Goal: Book appointment/travel/reservation

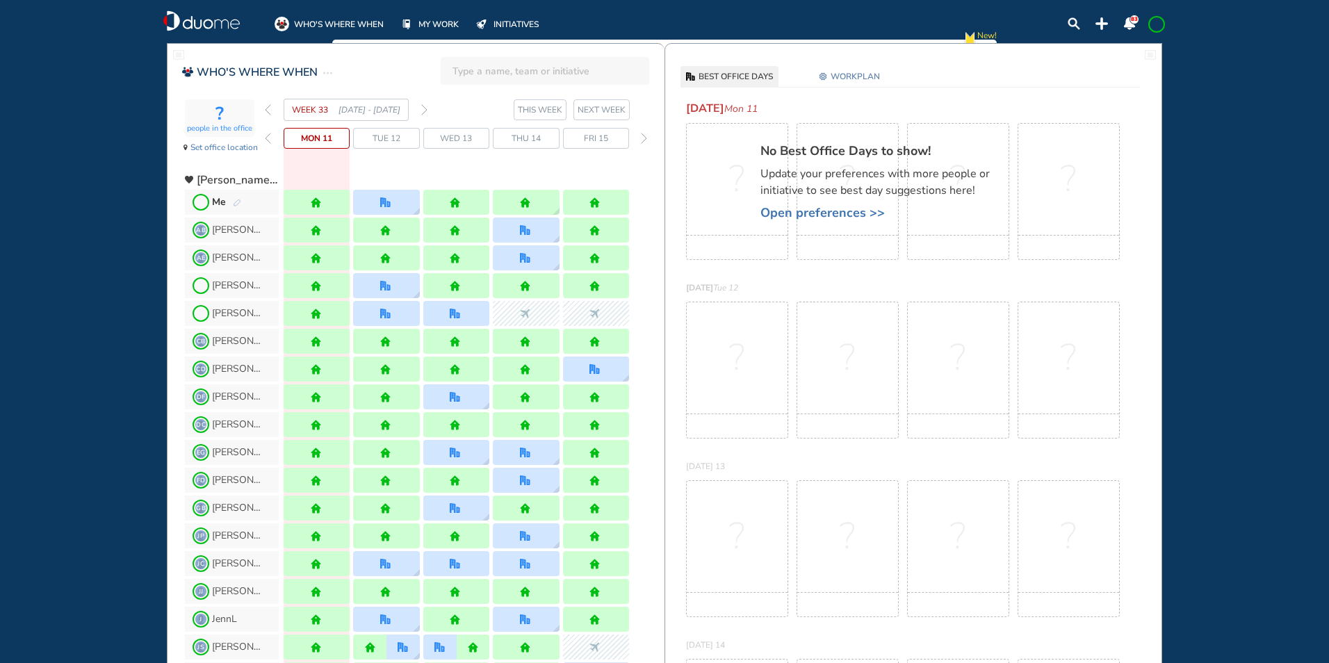
click at [236, 205] on img "pen-edit" at bounding box center [237, 203] width 8 height 9
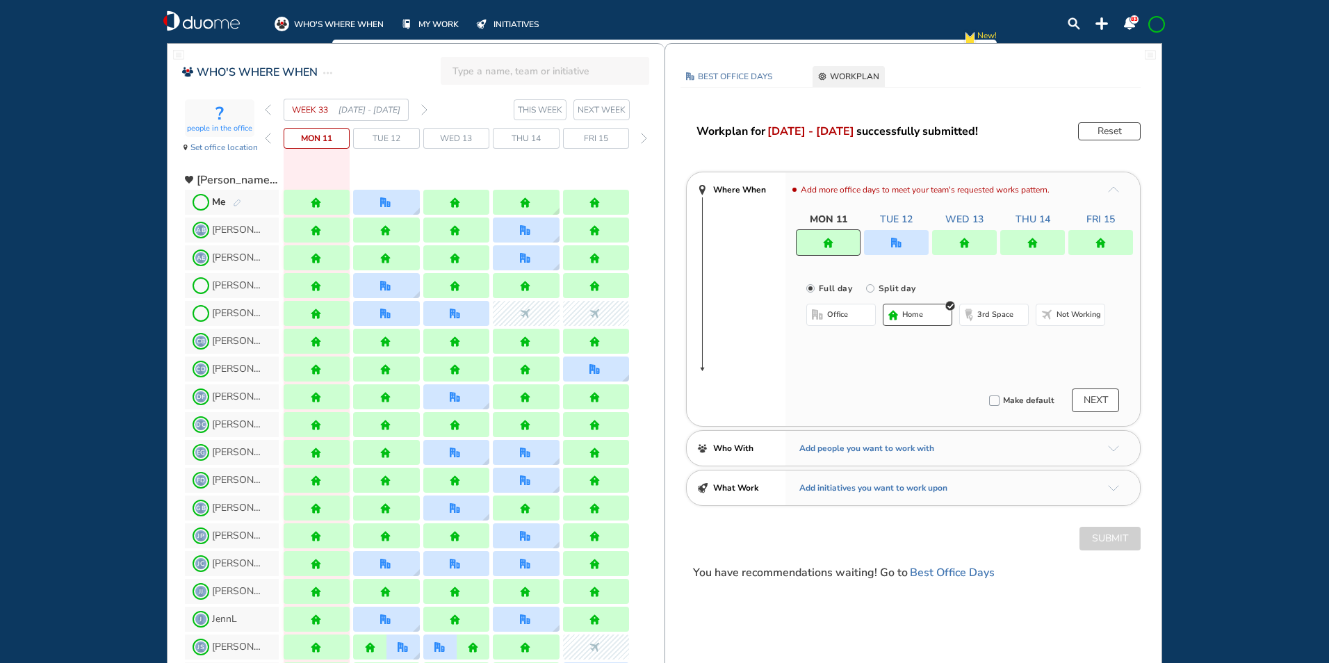
click at [903, 247] on div at bounding box center [896, 242] width 65 height 25
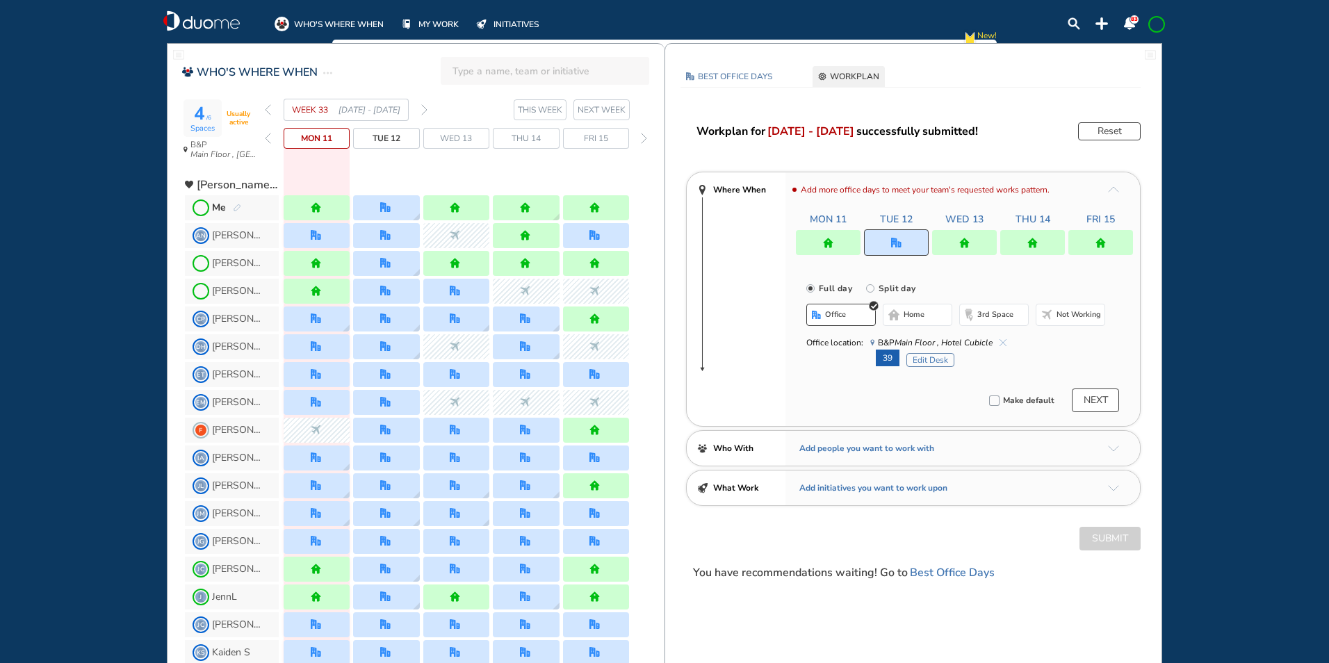
click at [916, 364] on button "Edit Desk" at bounding box center [931, 360] width 48 height 14
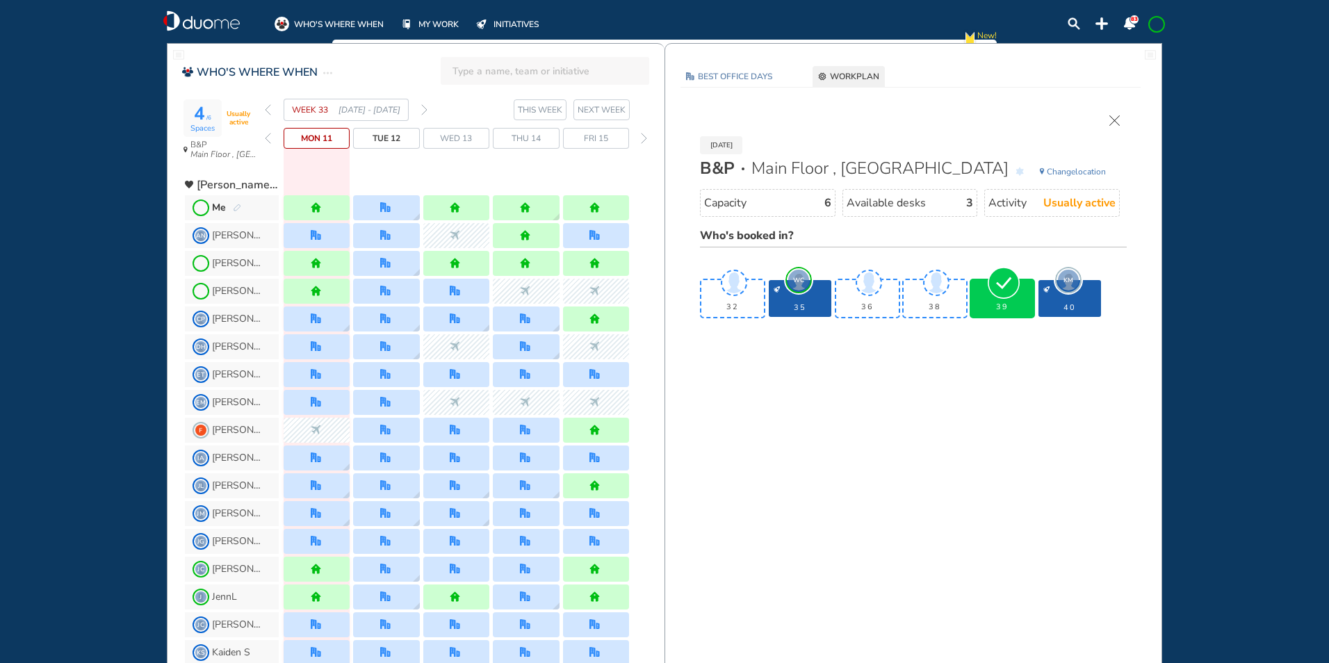
click at [1112, 115] on img "cross-thin" at bounding box center [1115, 120] width 10 height 10
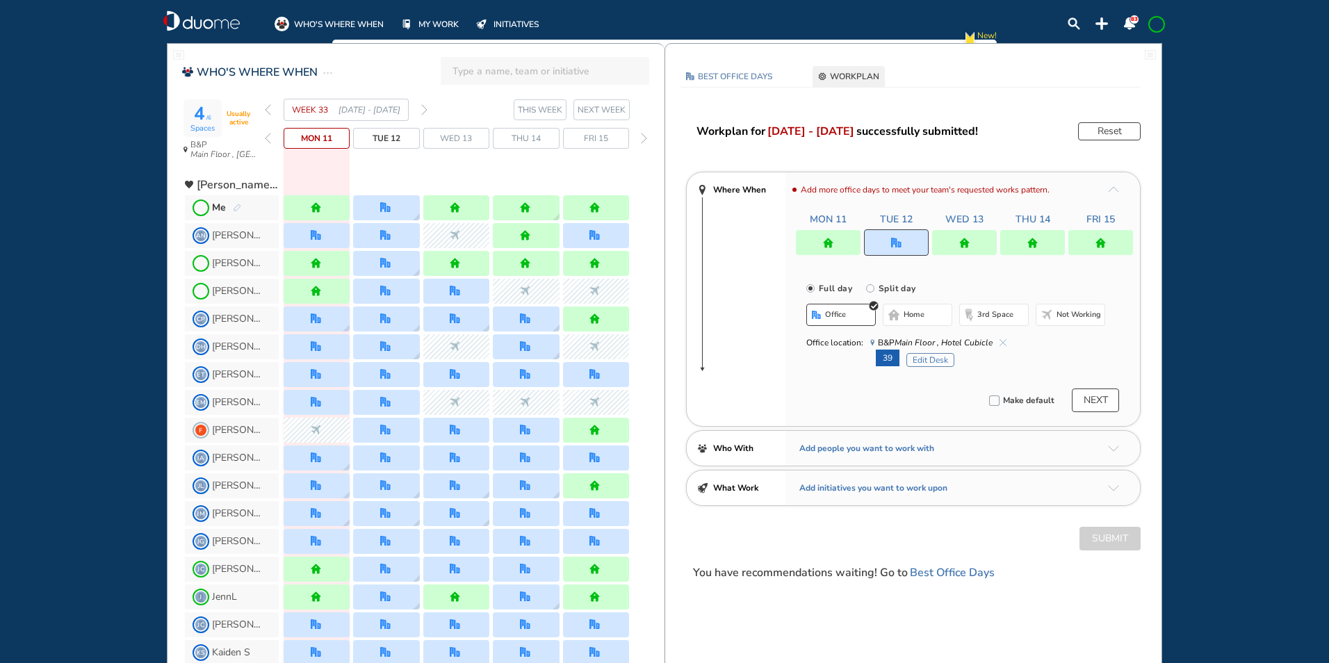
click at [424, 113] on img "forward week" at bounding box center [424, 109] width 6 height 11
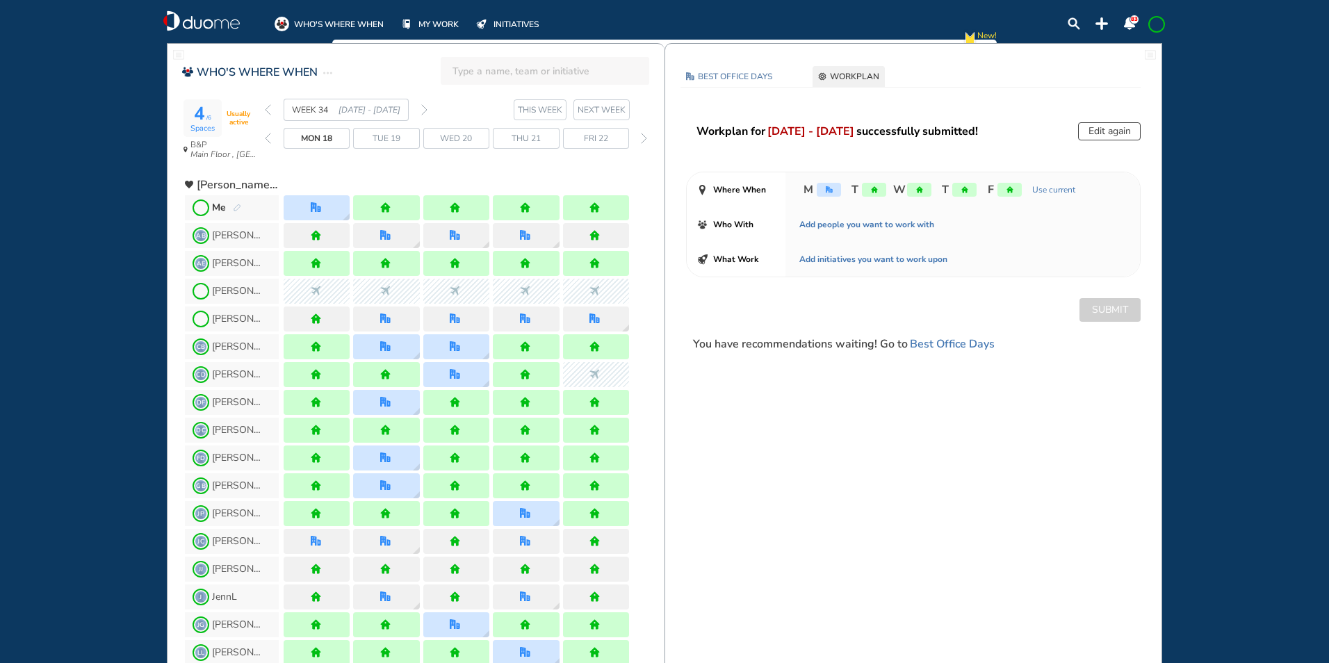
click at [238, 207] on img "pen-edit" at bounding box center [237, 208] width 8 height 9
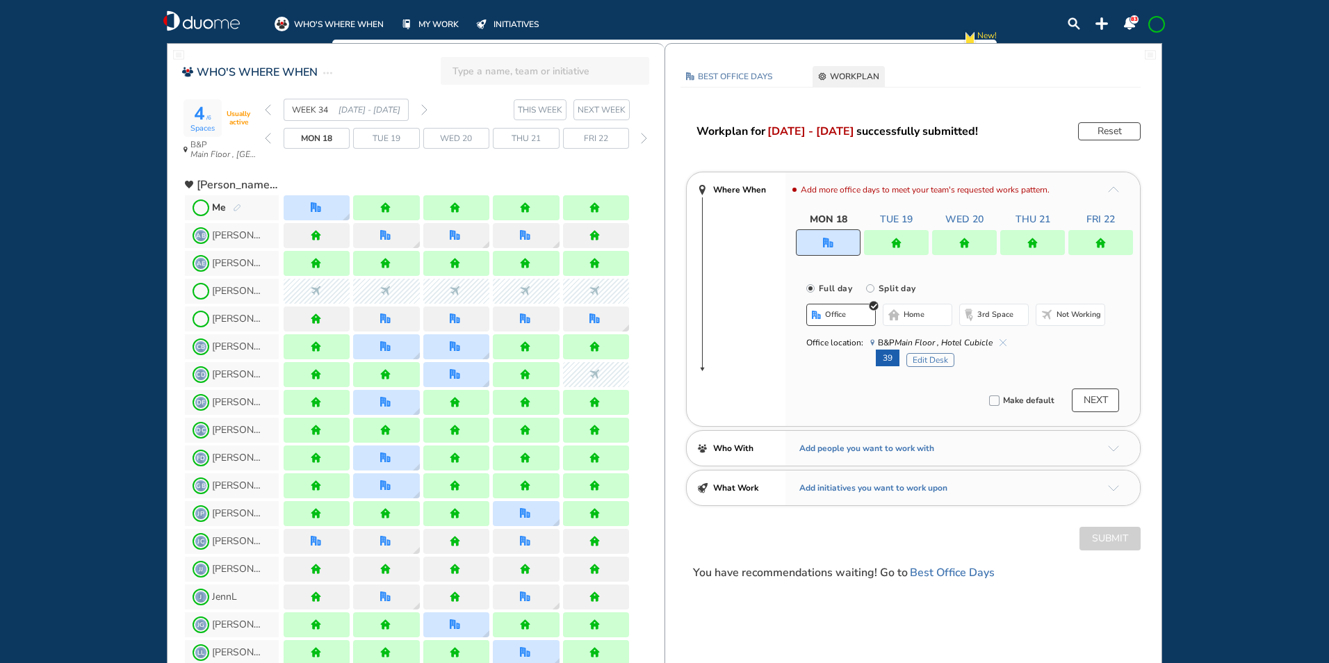
click at [926, 363] on button "Edit Desk" at bounding box center [931, 360] width 48 height 14
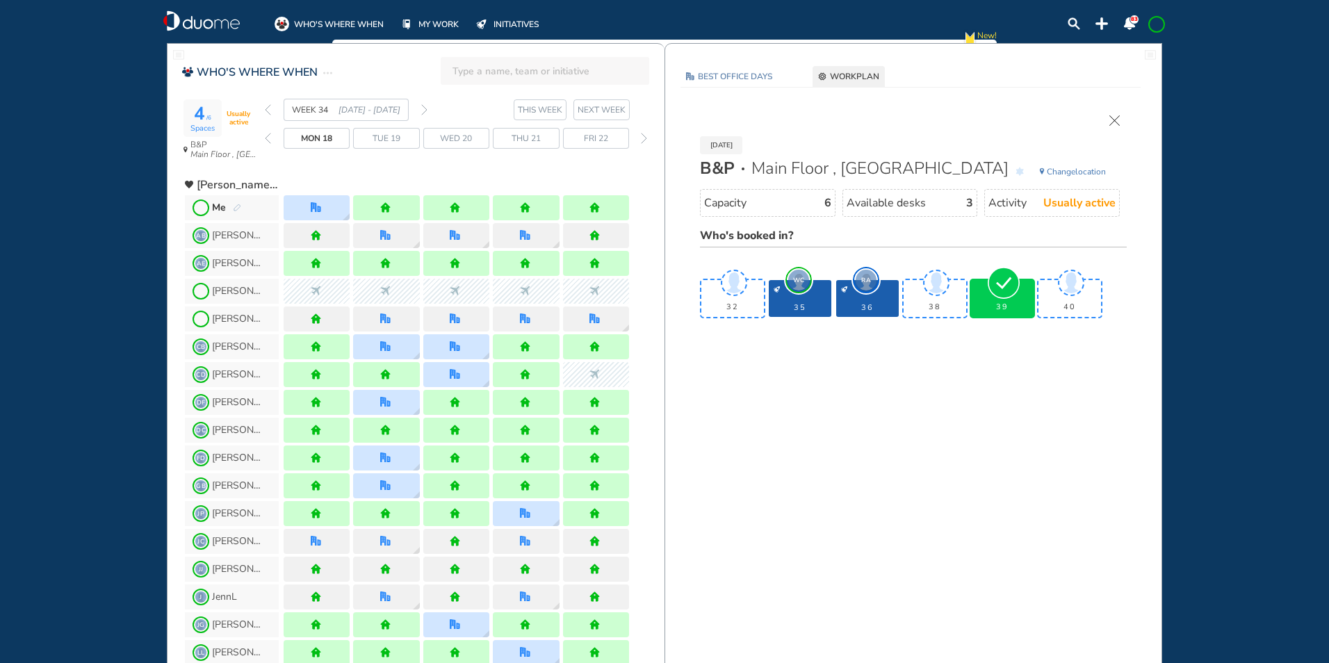
click at [1115, 118] on img "cross-thin" at bounding box center [1115, 120] width 10 height 10
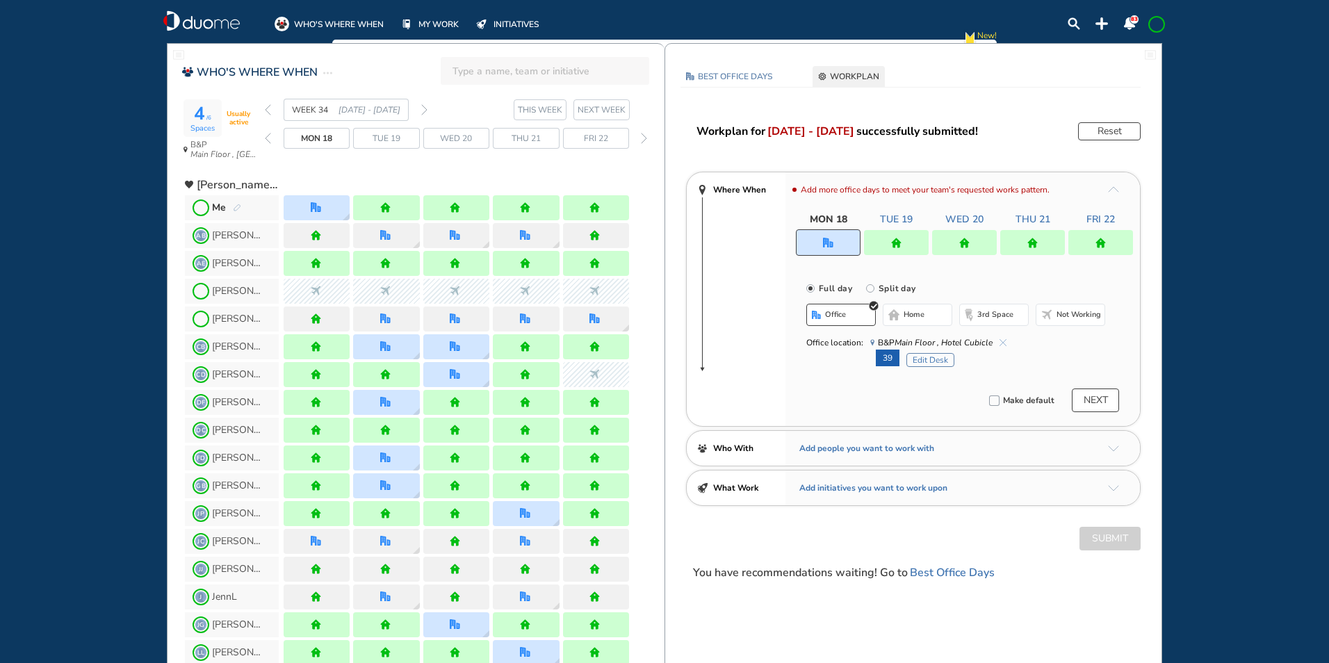
click at [423, 104] on div "WEEK 34 [DATE] - [DATE]" at bounding box center [346, 110] width 163 height 22
click at [423, 108] on img "forward week" at bounding box center [424, 109] width 6 height 11
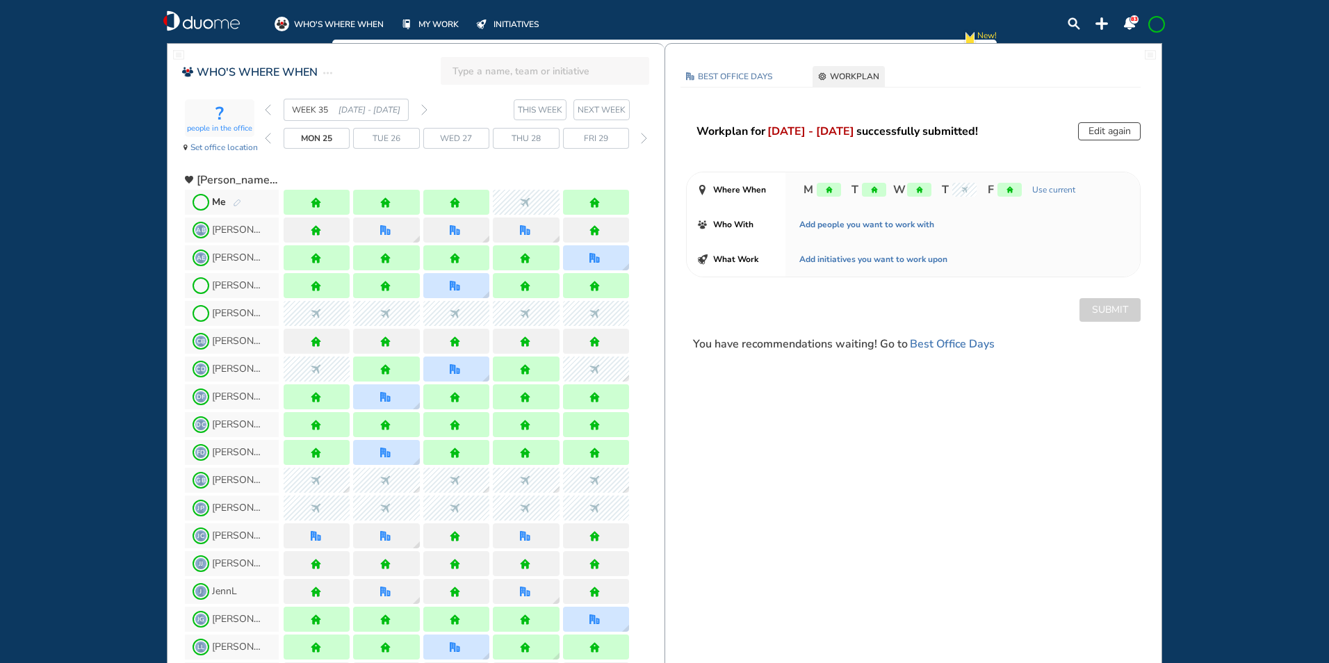
click at [236, 202] on img "pen-edit" at bounding box center [237, 203] width 8 height 9
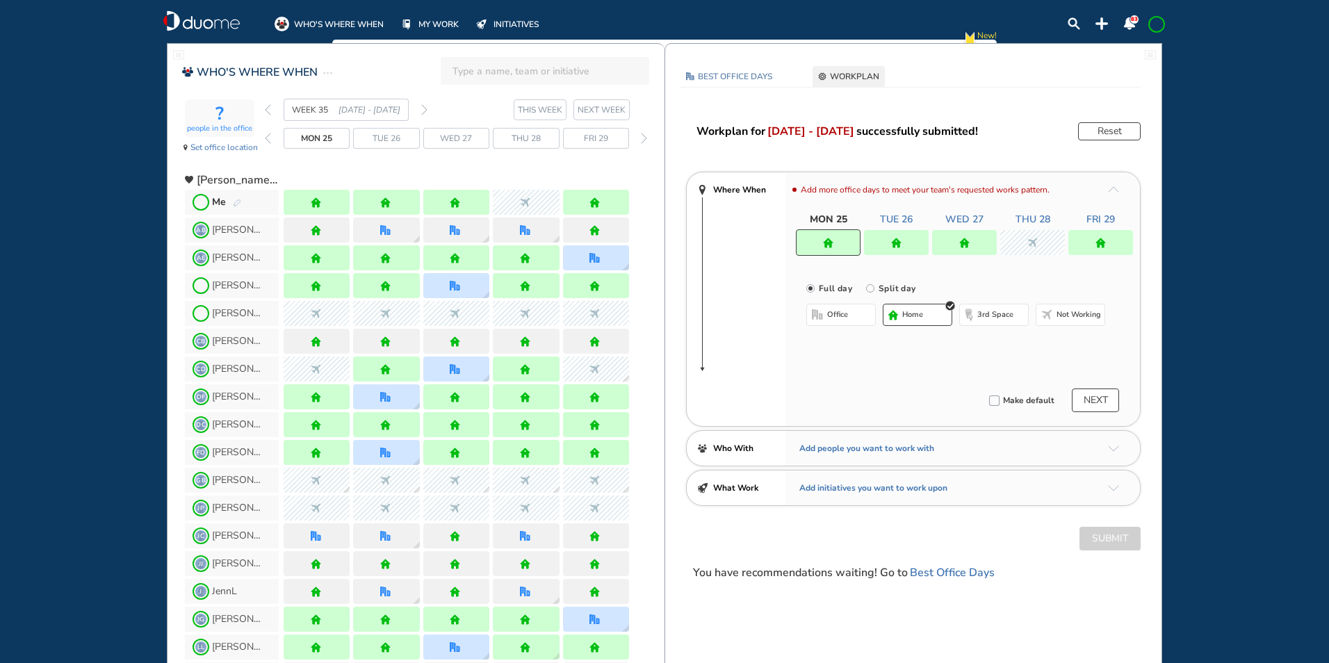
click at [974, 231] on div at bounding box center [964, 242] width 65 height 25
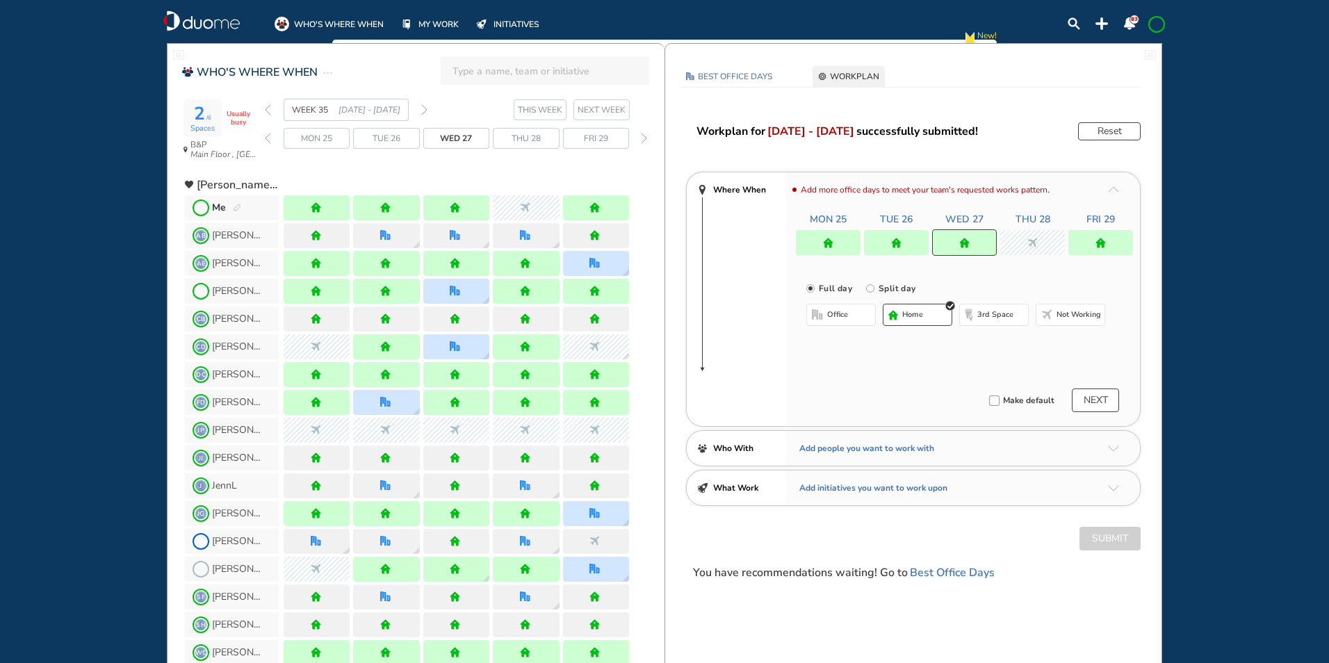
click at [842, 310] on span "office" at bounding box center [837, 314] width 21 height 11
click at [904, 360] on button "Select a Desk" at bounding box center [907, 360] width 63 height 14
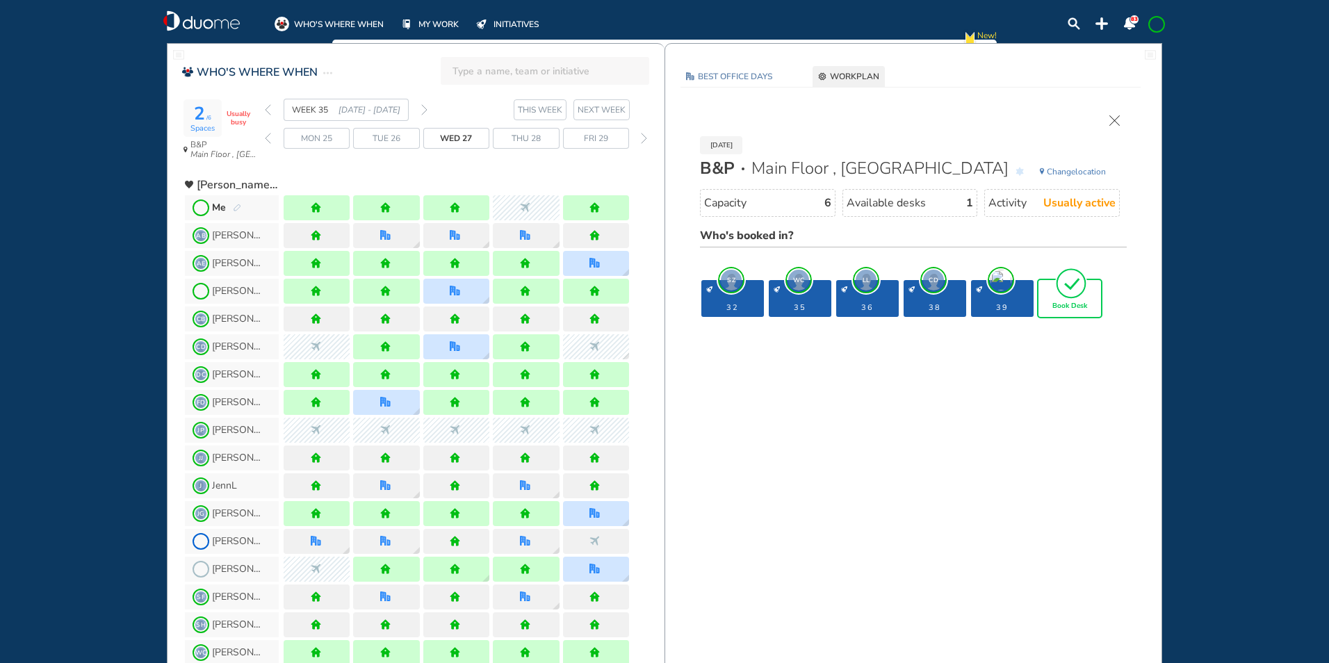
click at [1073, 298] on img "tick-rounded-outline" at bounding box center [1071, 283] width 32 height 33
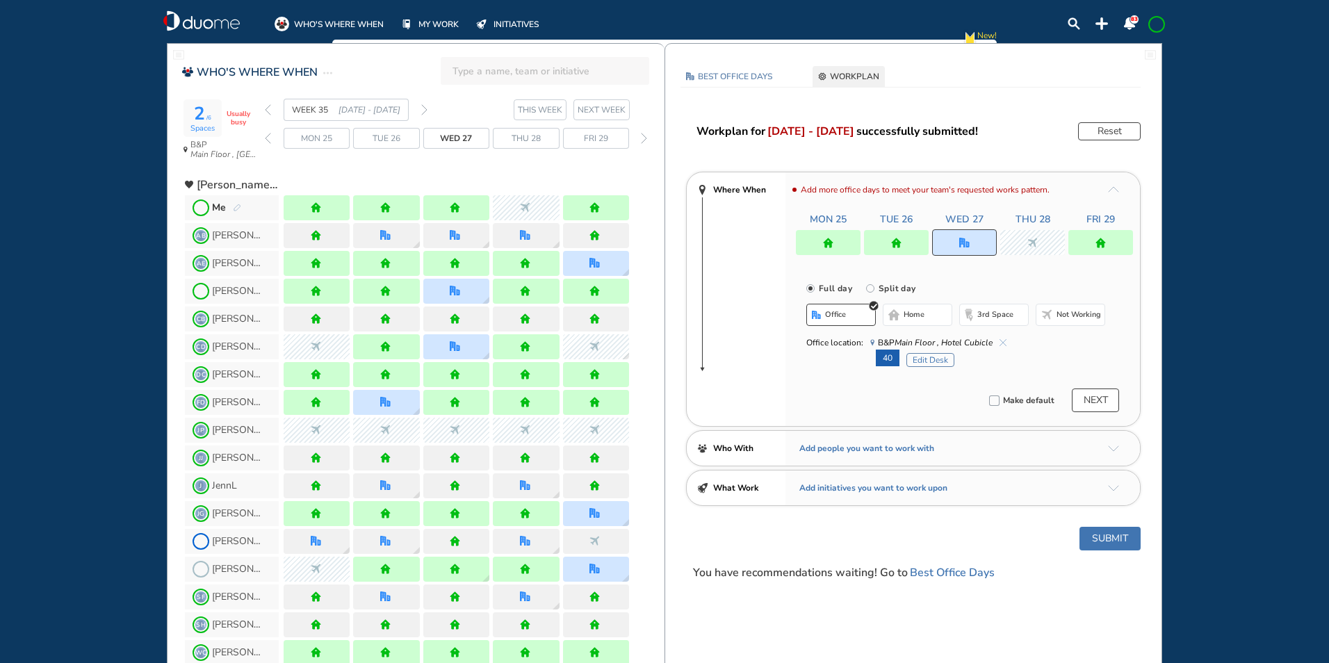
click at [1105, 535] on button "Submit" at bounding box center [1110, 539] width 61 height 24
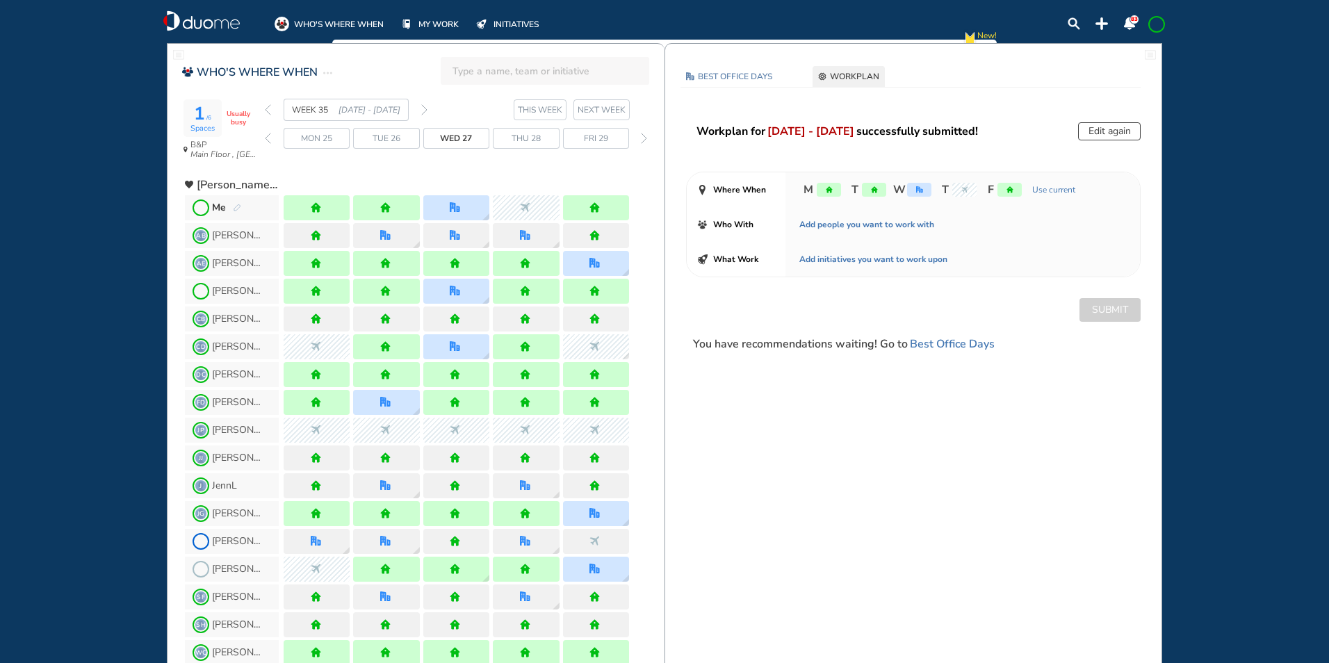
click at [1154, 26] on span at bounding box center [1156, 24] width 11 height 11
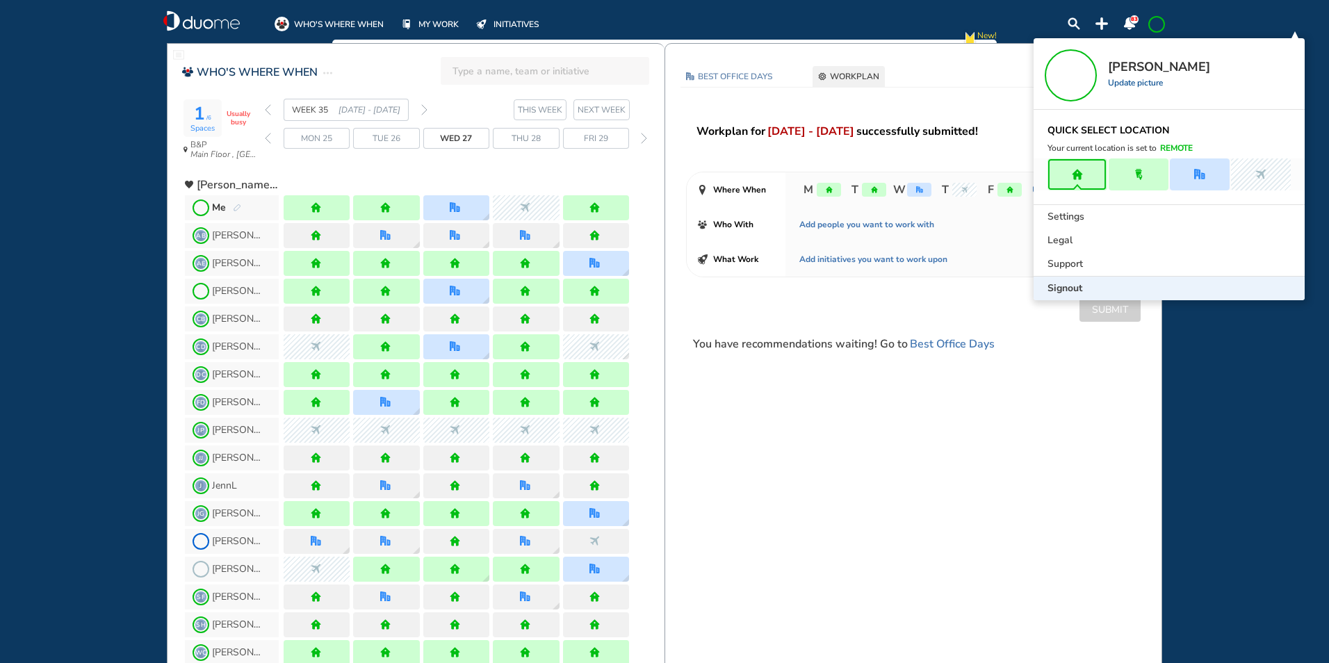
click at [1069, 290] on span "Signout" at bounding box center [1065, 289] width 35 height 14
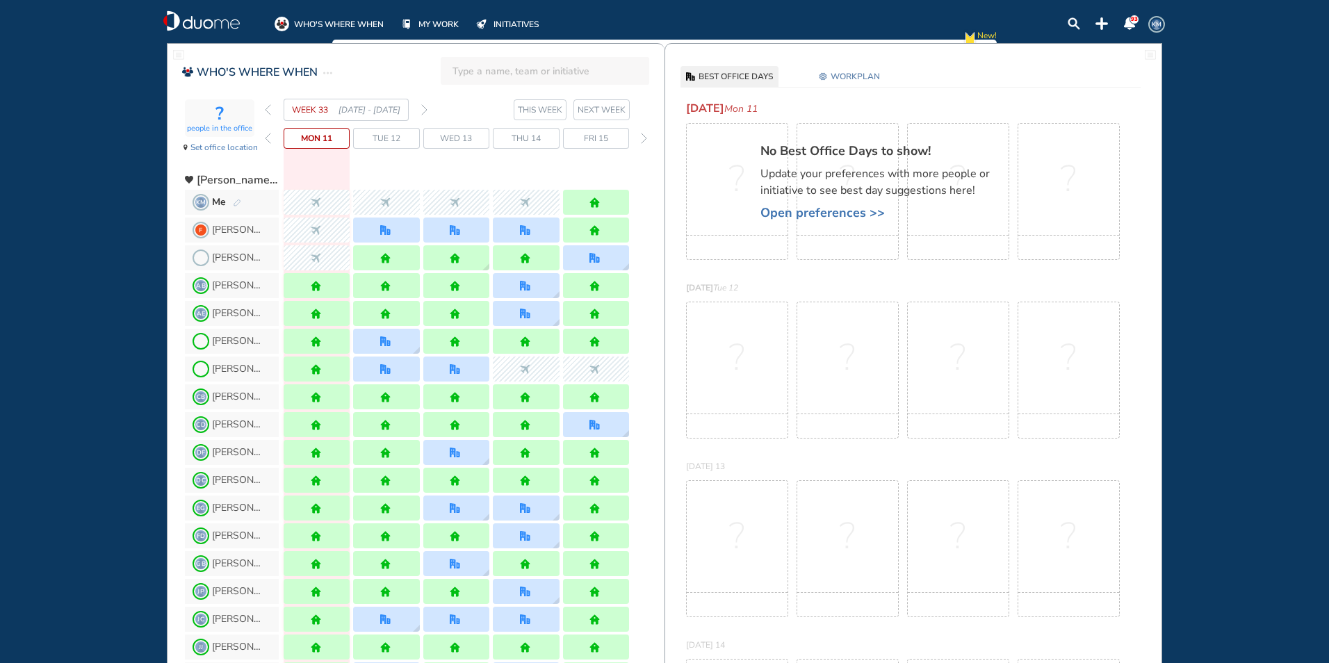
click at [268, 109] on img "back week" at bounding box center [268, 109] width 6 height 11
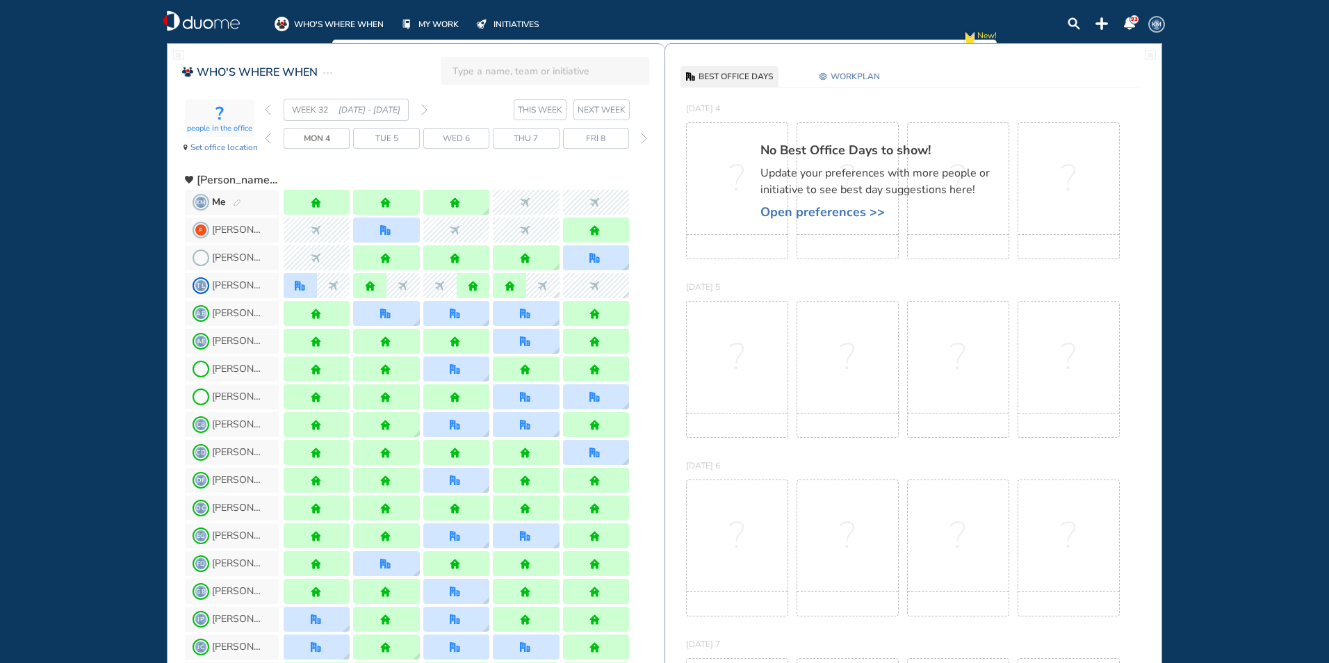
click at [425, 110] on img "forward week" at bounding box center [424, 109] width 6 height 11
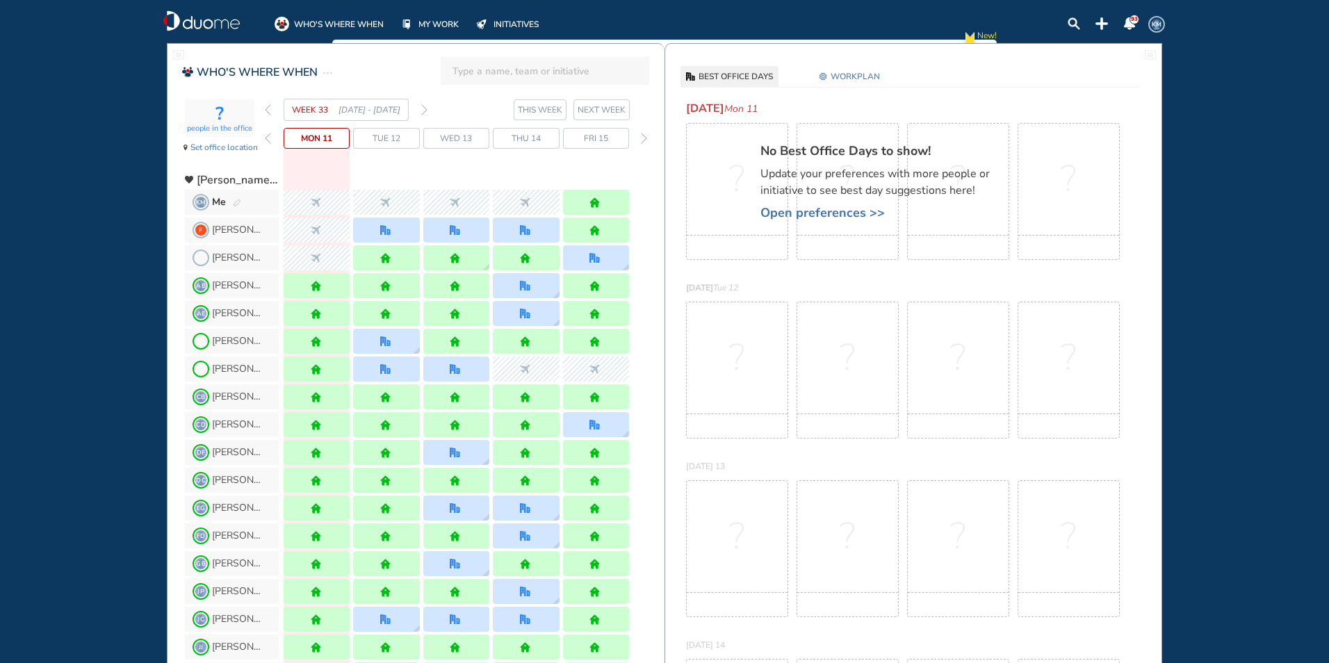
click at [267, 111] on img "back week" at bounding box center [268, 109] width 6 height 11
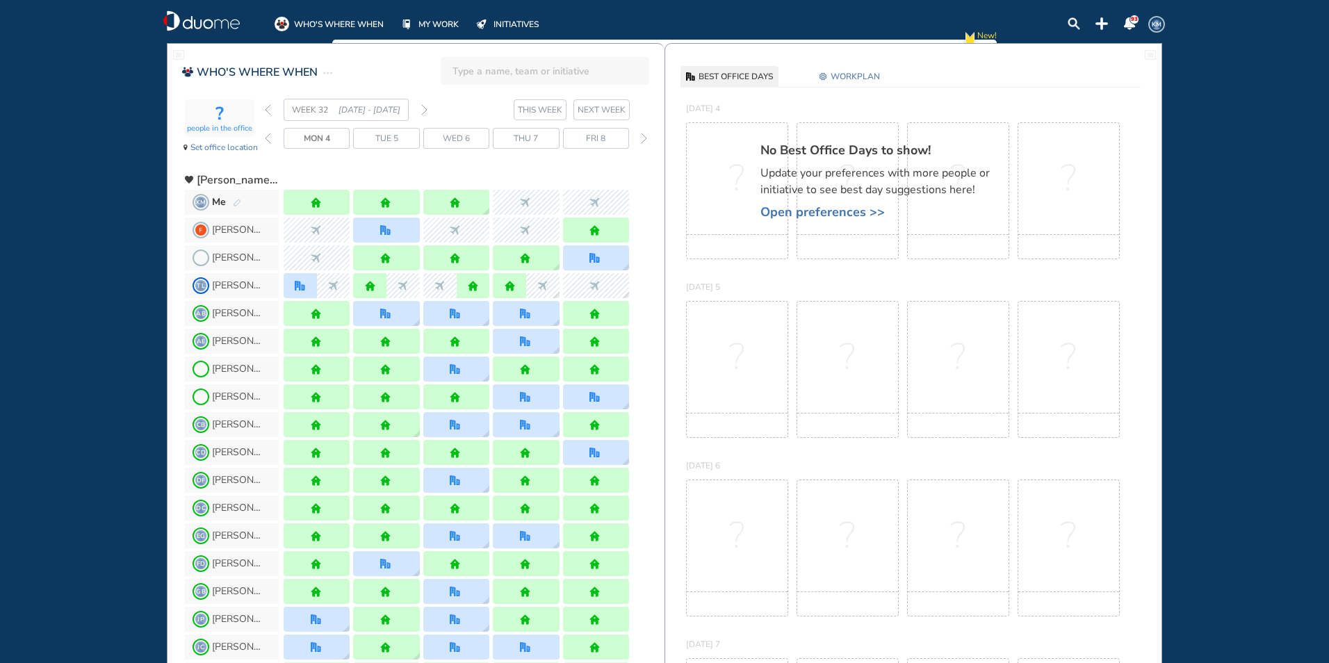
click at [239, 202] on img "pen-edit" at bounding box center [237, 203] width 8 height 9
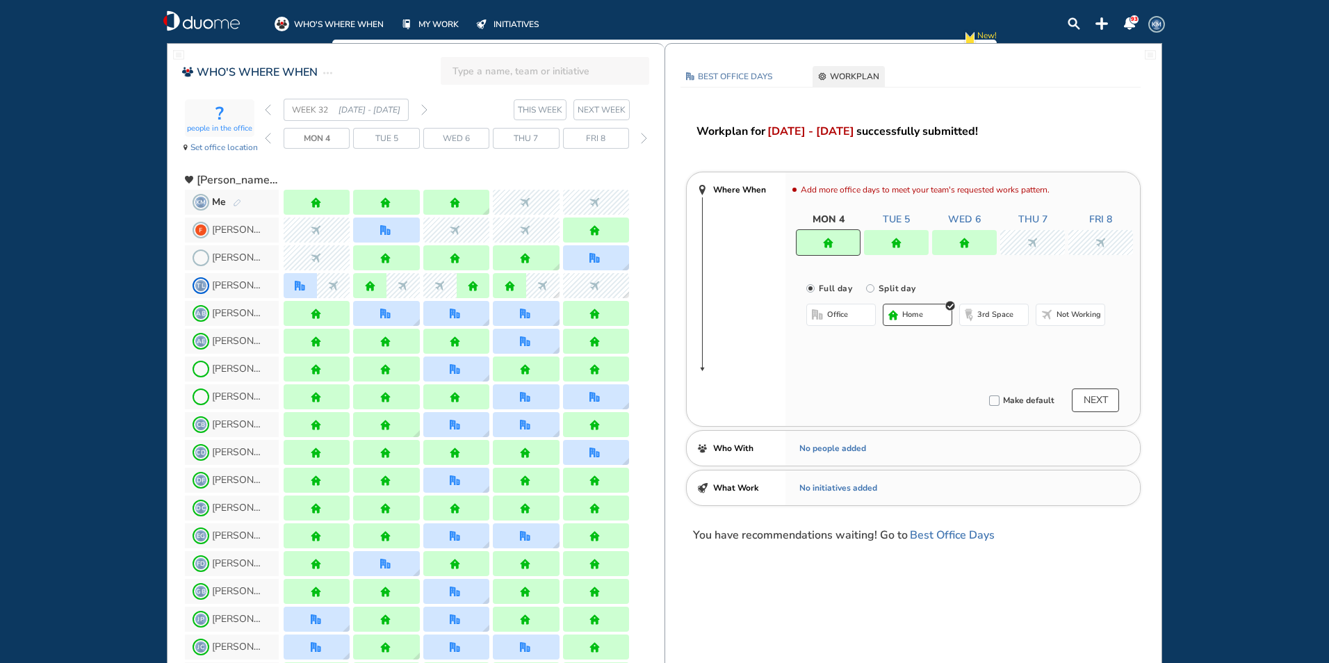
click at [424, 108] on img "forward week" at bounding box center [424, 109] width 6 height 11
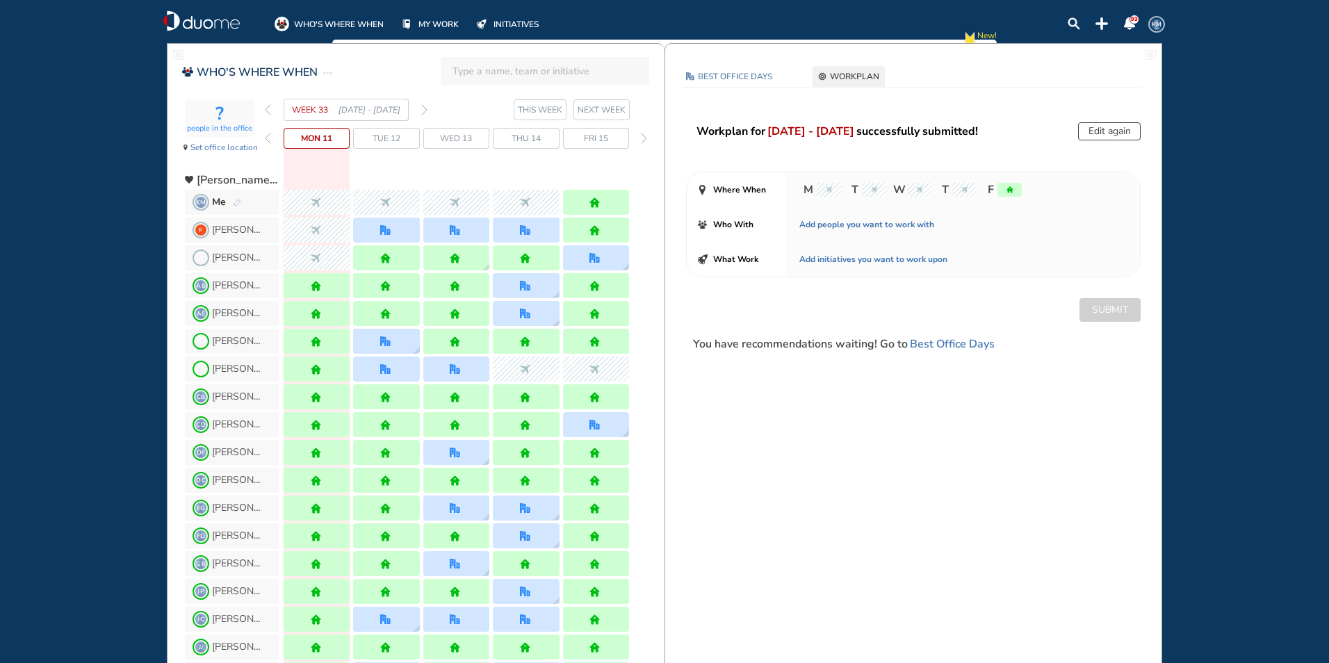
click at [313, 205] on img "nonworking" at bounding box center [316, 202] width 10 height 10
click at [235, 204] on img "pen-edit" at bounding box center [237, 203] width 8 height 9
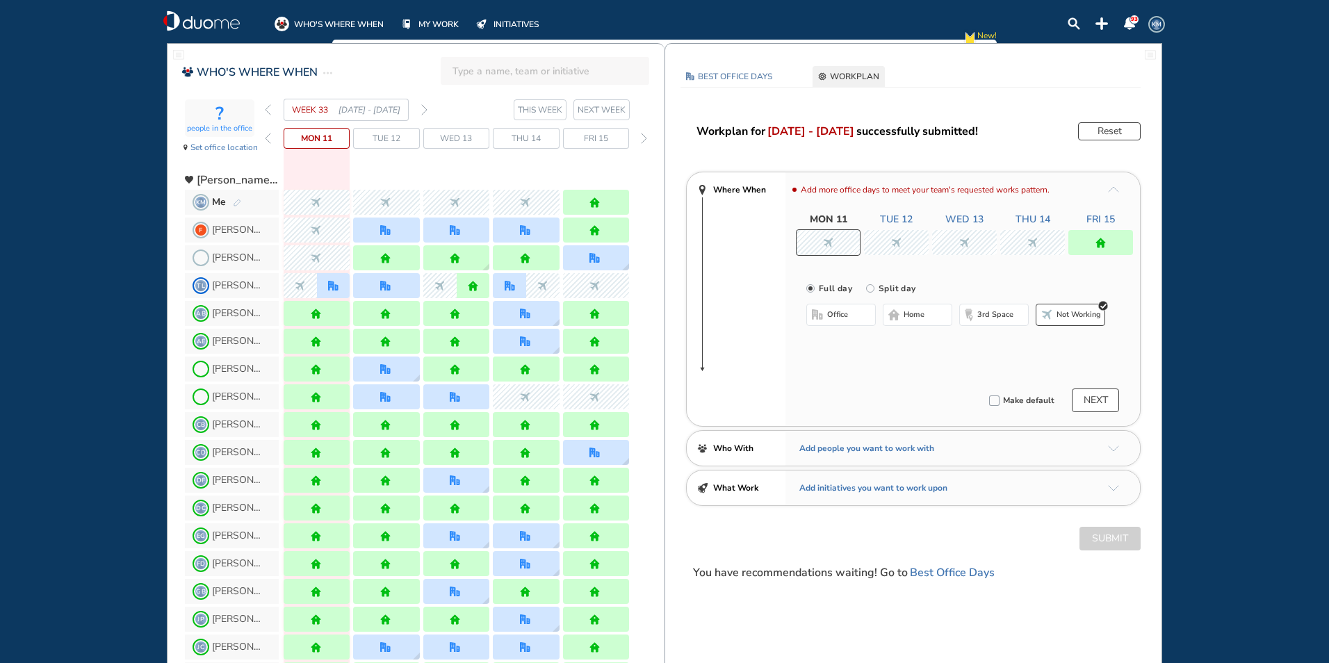
click at [821, 314] on img "office-bdbdbd" at bounding box center [817, 314] width 11 height 11
click at [905, 245] on div at bounding box center [896, 242] width 65 height 25
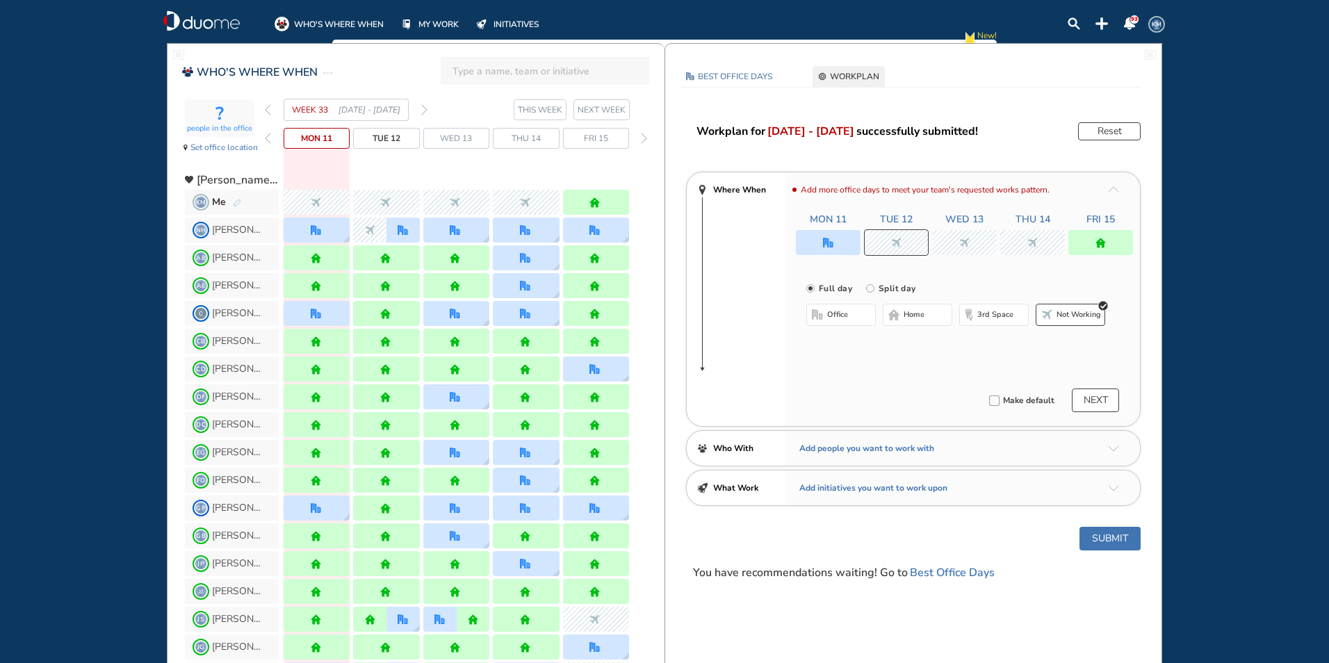
click at [967, 243] on img "nonworking" at bounding box center [964, 243] width 10 height 10
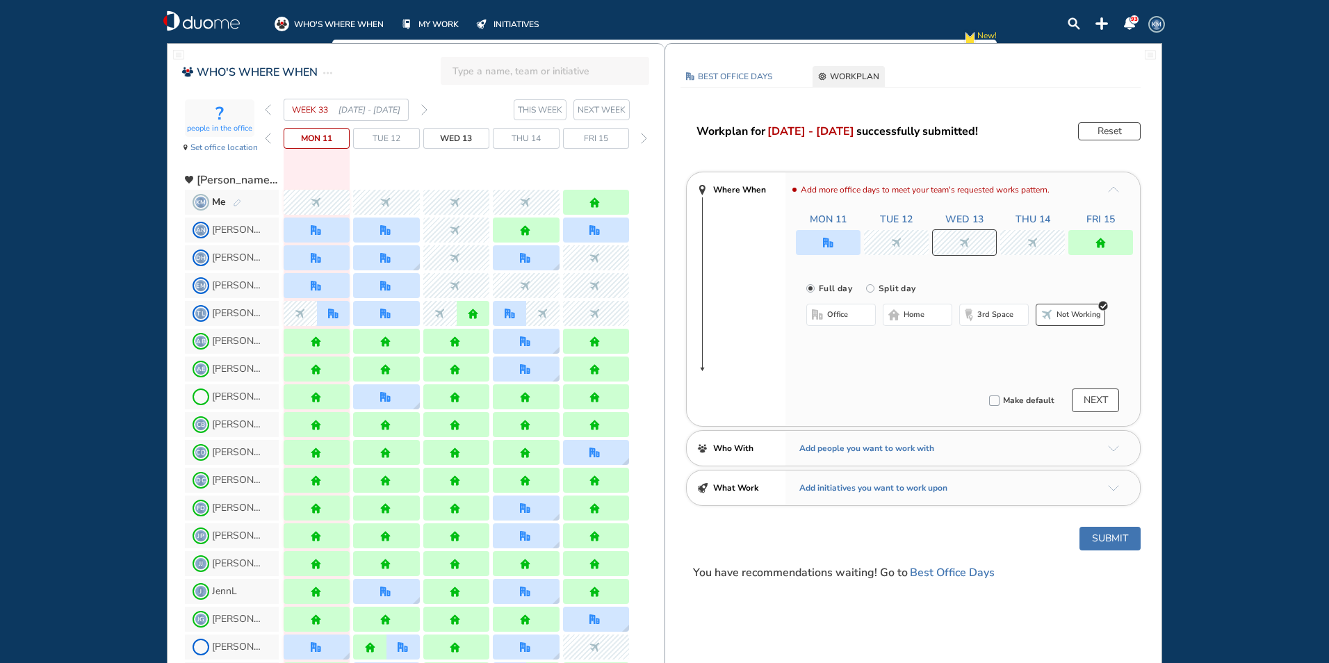
click at [1024, 242] on div at bounding box center [1032, 242] width 65 height 25
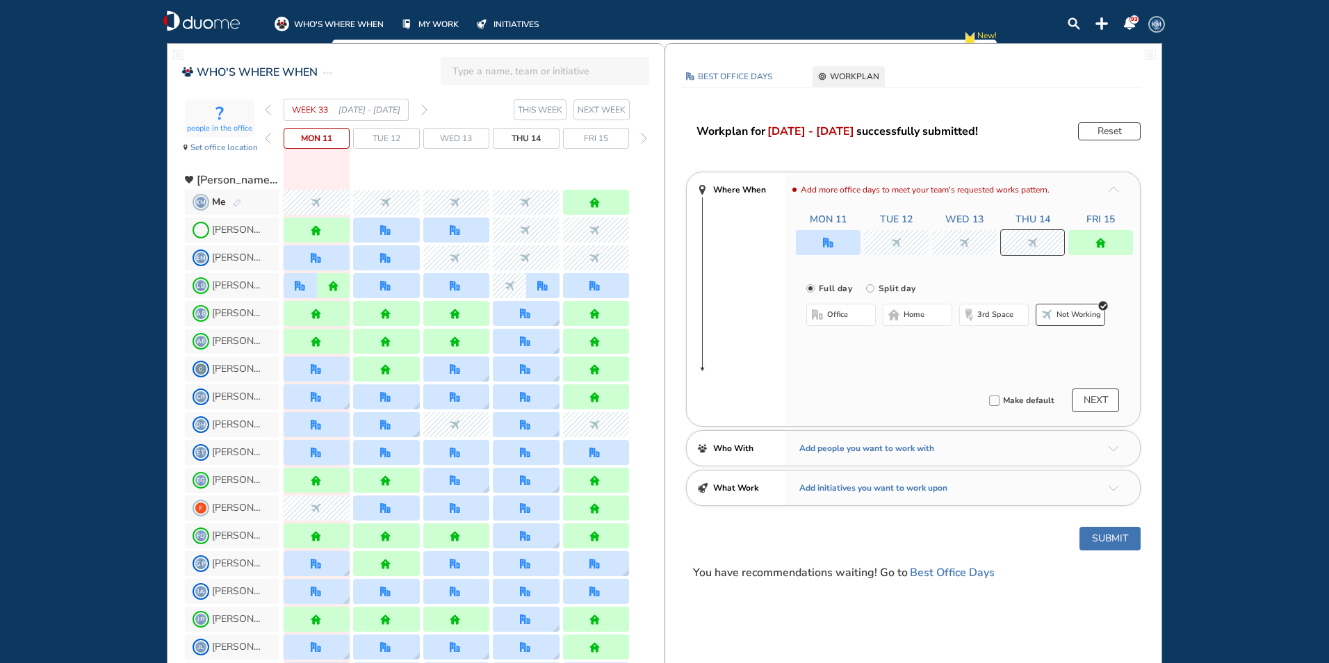
click at [424, 107] on img "forward week" at bounding box center [424, 109] width 6 height 11
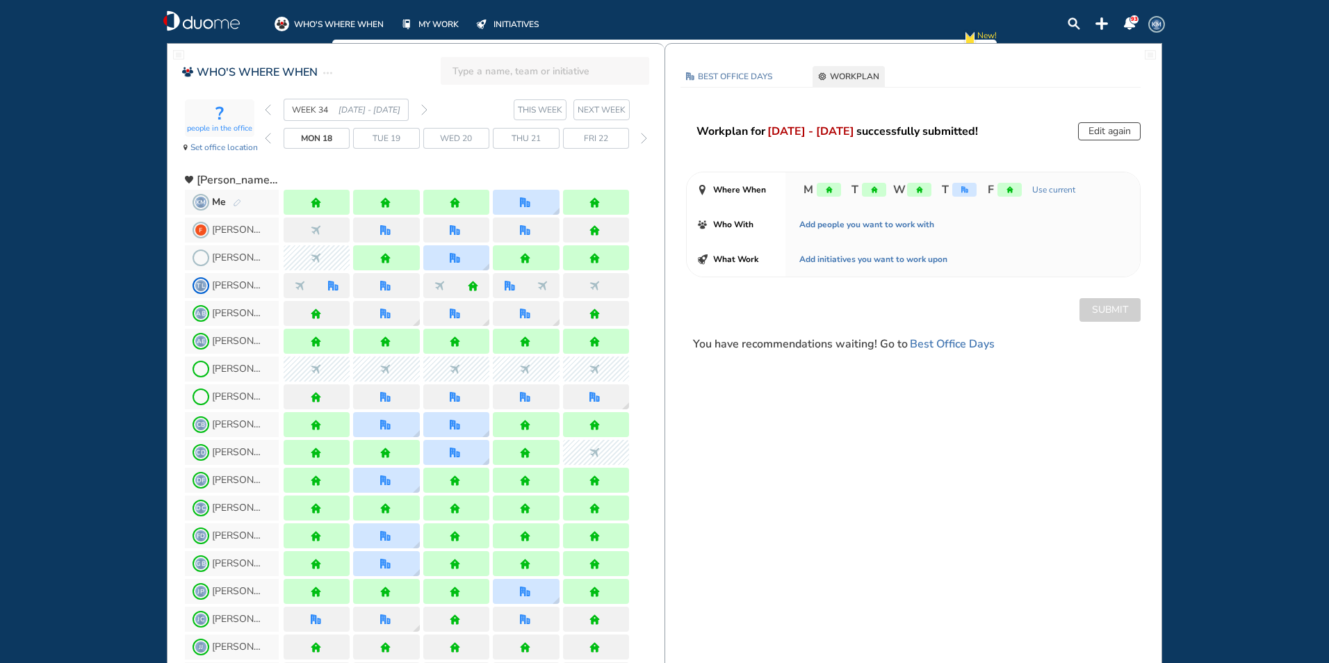
click at [237, 202] on img "pen-edit" at bounding box center [237, 203] width 8 height 9
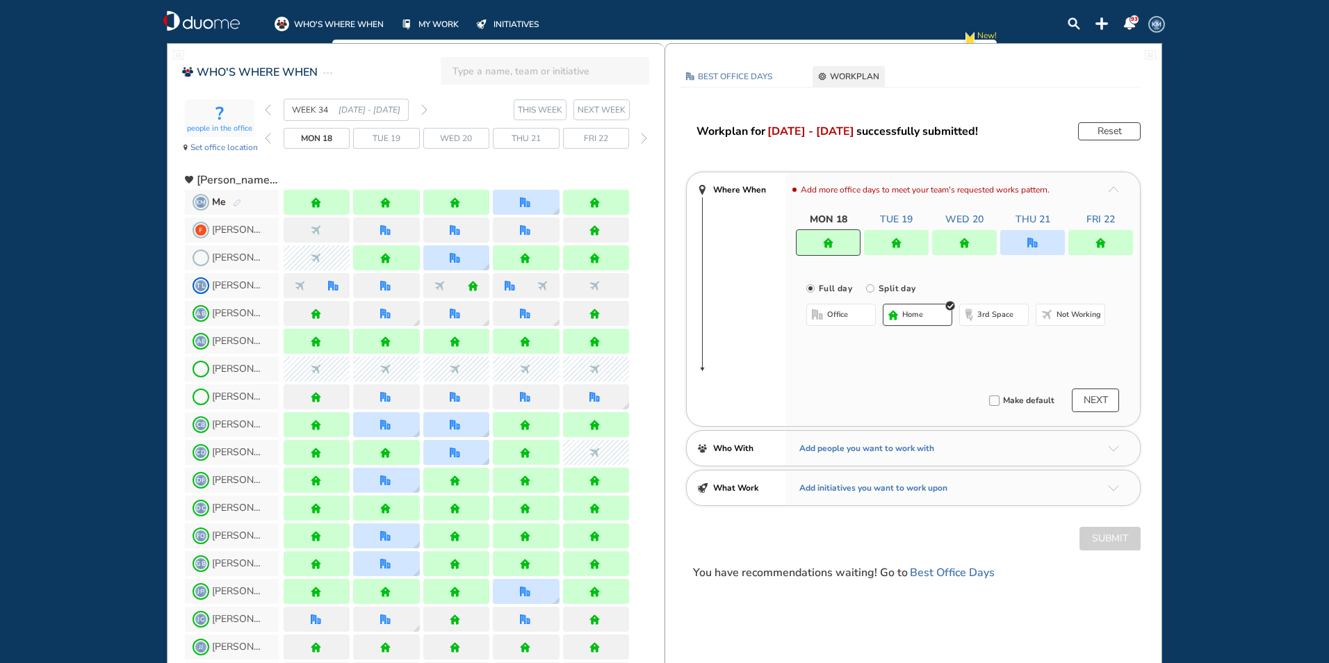
click at [835, 311] on span "office" at bounding box center [837, 314] width 21 height 11
click at [982, 338] on span "Hotel Executive Office #8" at bounding box center [928, 343] width 116 height 14
click at [898, 341] on span "Hotel Executive Office #8" at bounding box center [925, 343] width 95 height 14
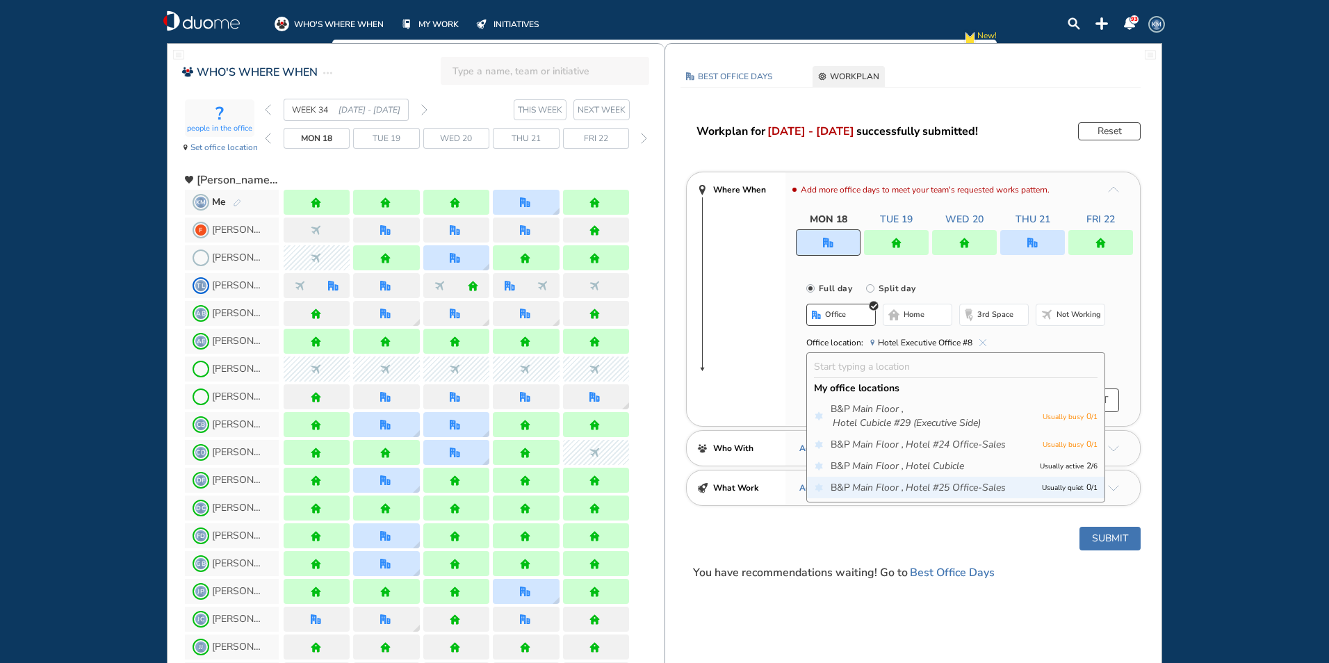
click at [882, 484] on icon "Main Floor ," at bounding box center [877, 488] width 51 height 14
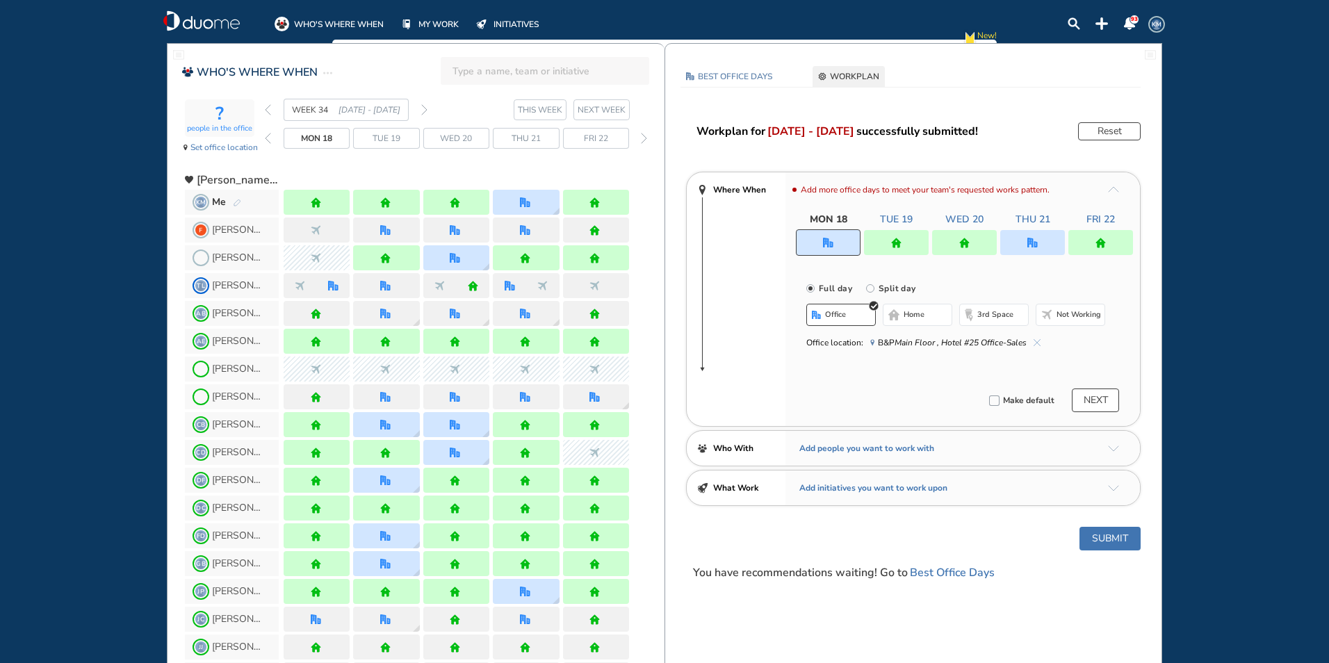
click at [1038, 341] on img "cross-thin-blue" at bounding box center [1037, 342] width 7 height 7
click at [859, 340] on button "Select location" at bounding box center [843, 343] width 56 height 14
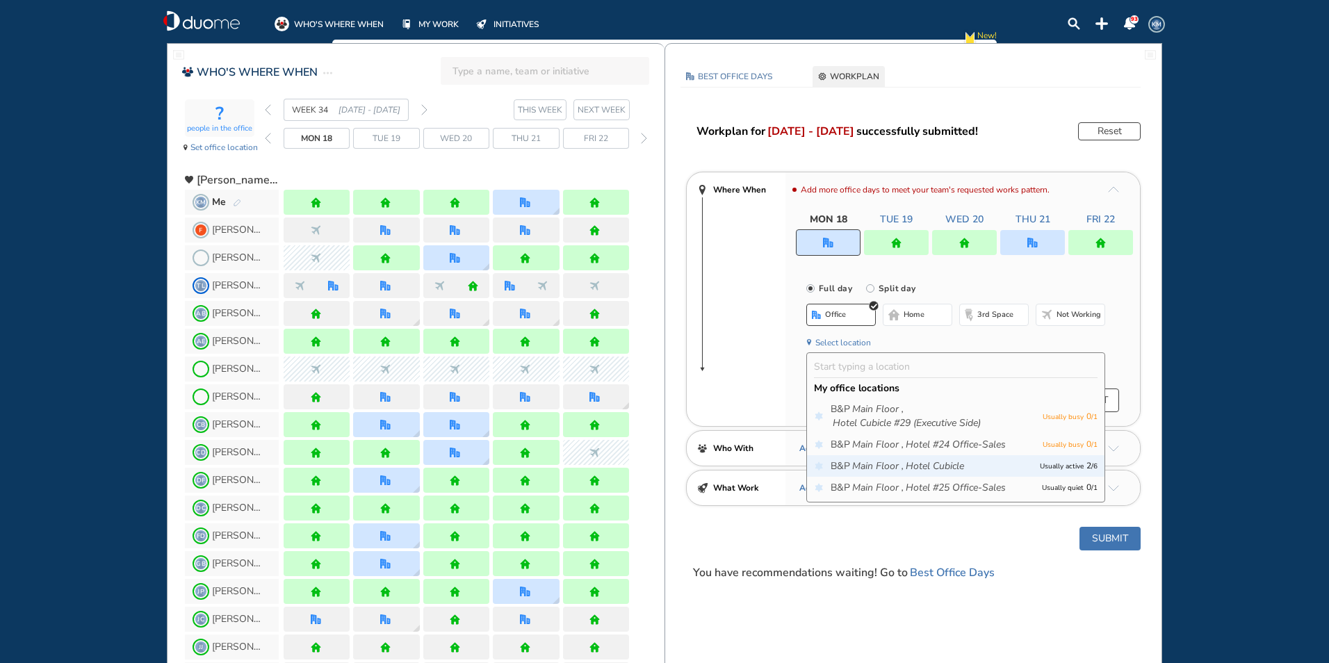
click at [845, 469] on span "B&P Main Floor , Hotel Cubicle" at bounding box center [932, 467] width 202 height 14
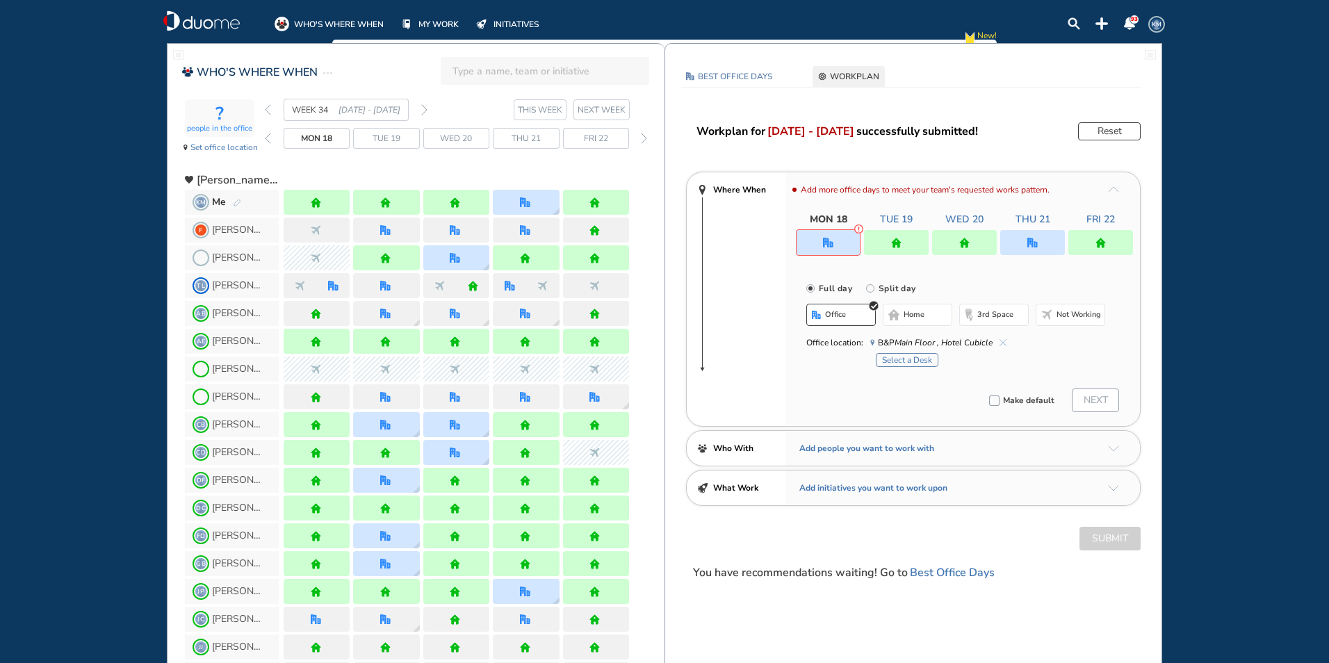
click at [909, 359] on button "Select a Desk" at bounding box center [907, 360] width 63 height 14
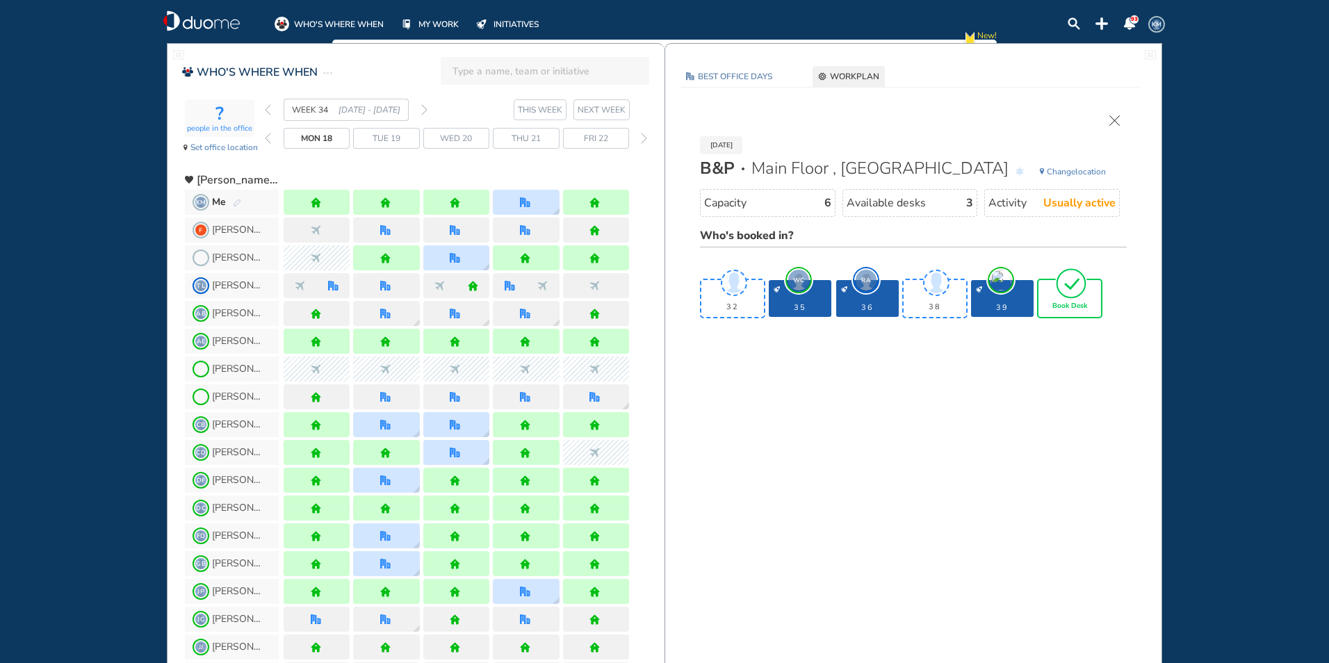
click at [1080, 307] on span "Book Desk" at bounding box center [1070, 306] width 35 height 8
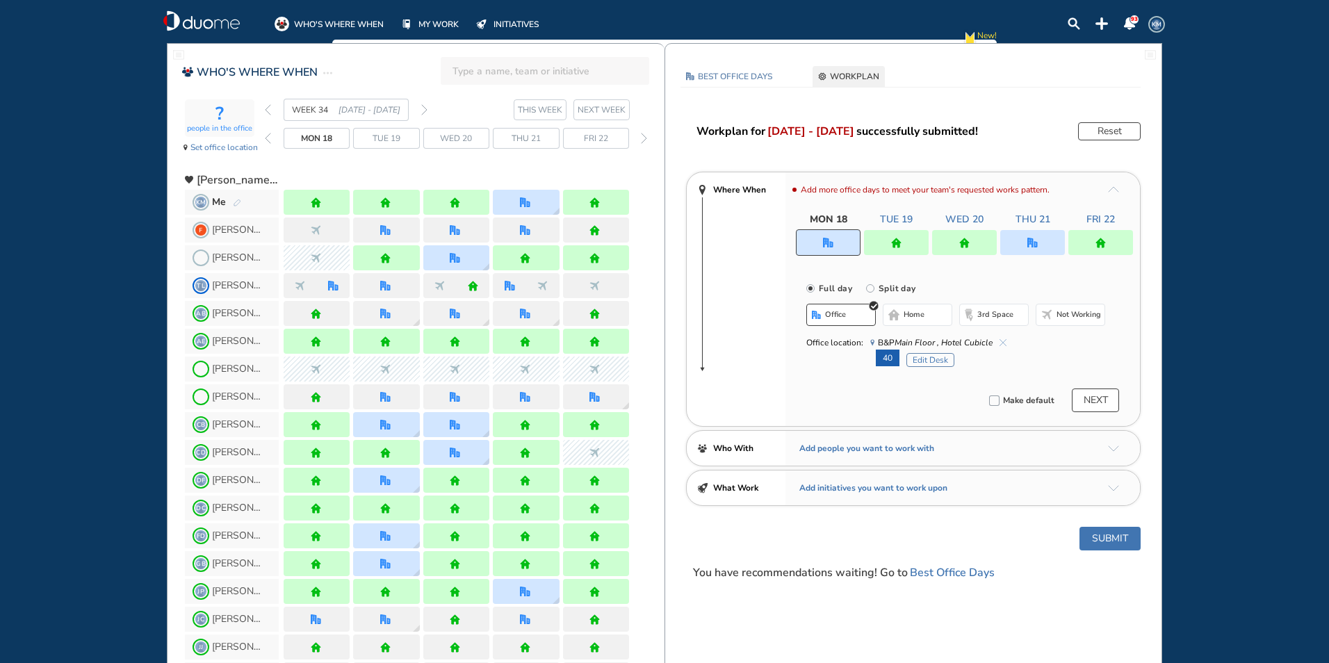
click at [1111, 537] on button "Submit" at bounding box center [1110, 539] width 61 height 24
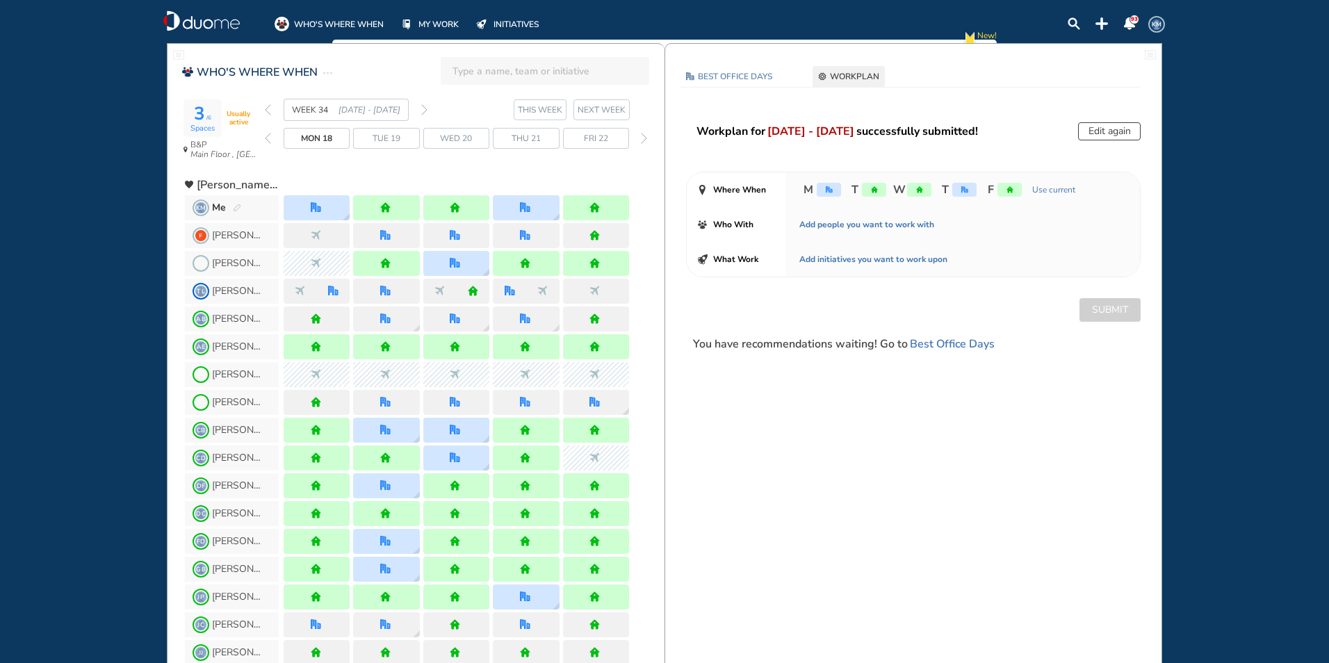
click at [423, 107] on img "forward week" at bounding box center [424, 109] width 6 height 11
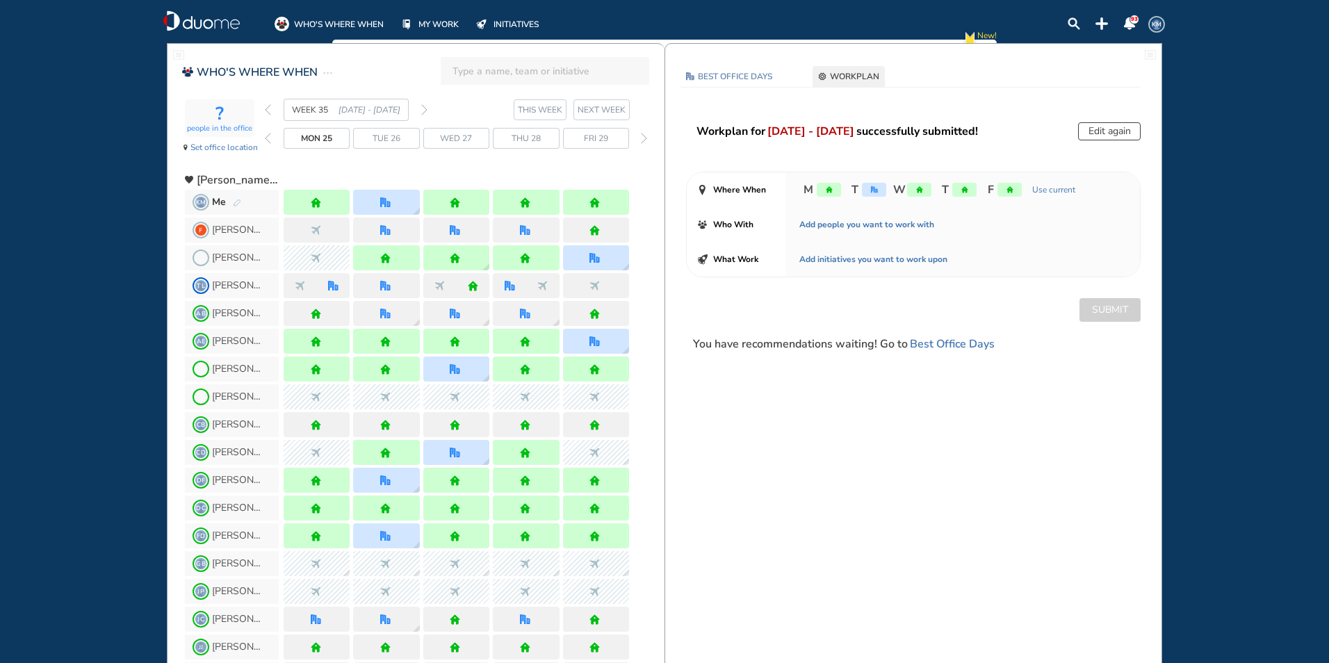
click at [236, 201] on img "pen-edit" at bounding box center [237, 203] width 8 height 9
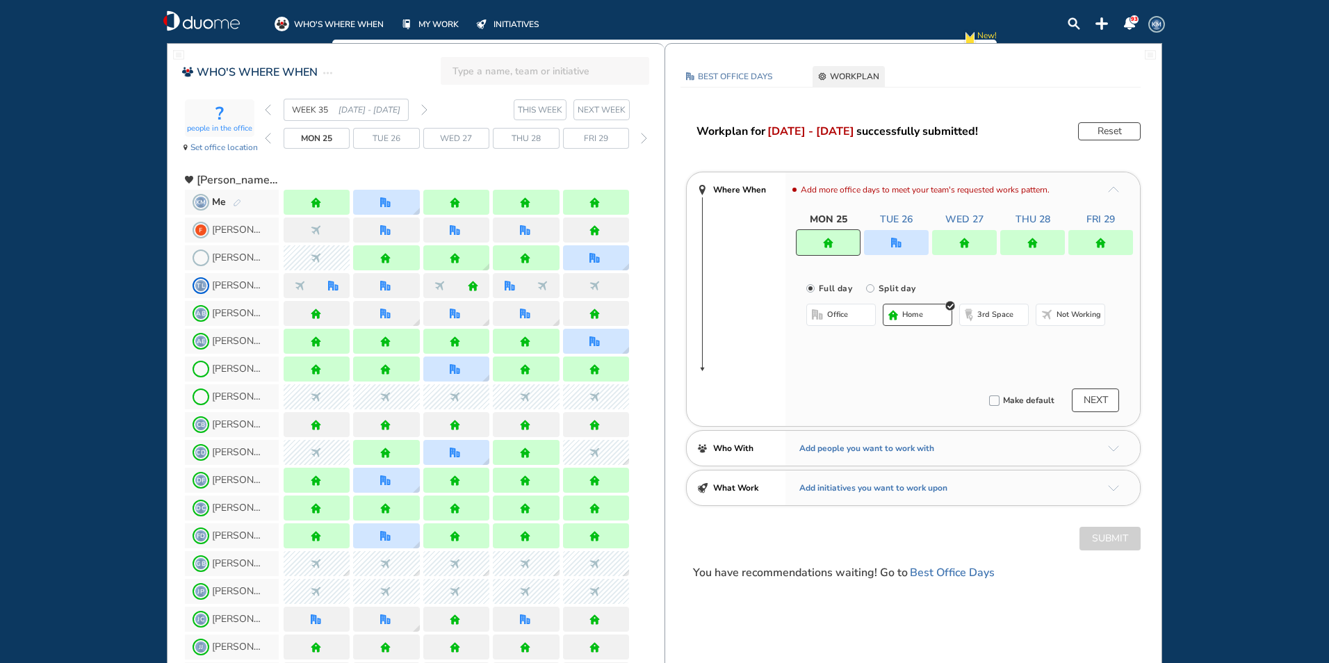
click at [907, 236] on div at bounding box center [896, 242] width 65 height 25
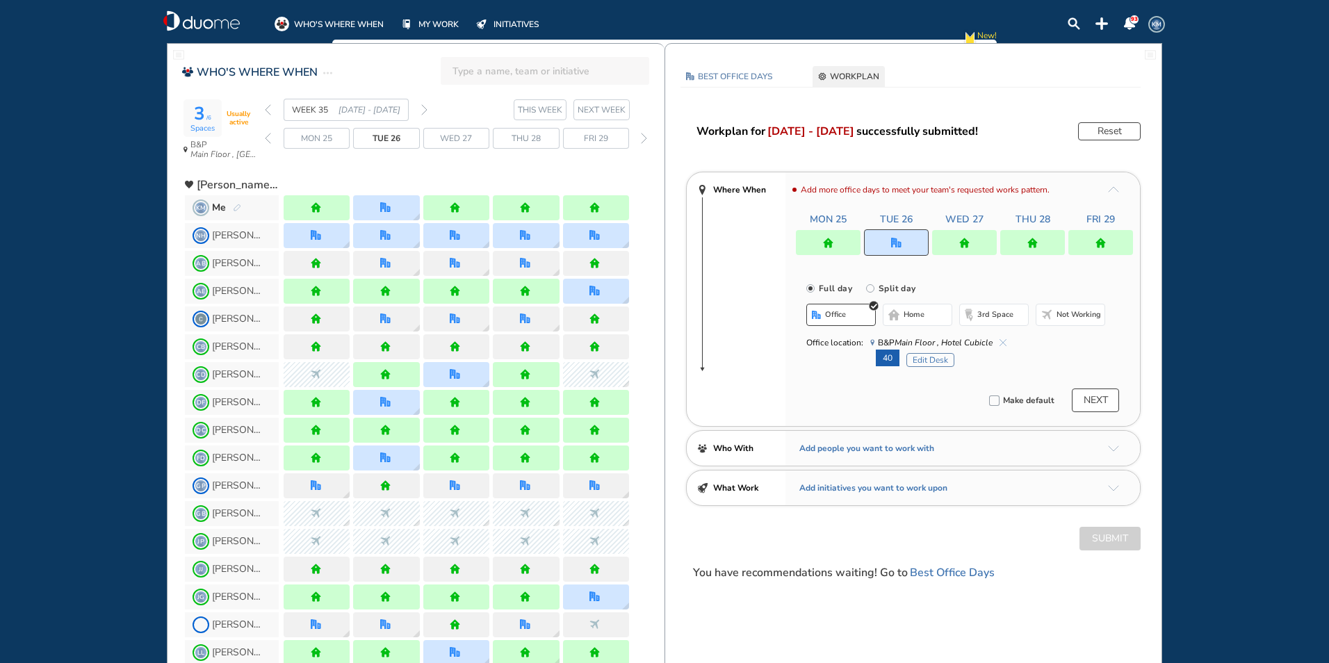
click at [1002, 341] on img "cross-thin-blue" at bounding box center [1003, 342] width 7 height 7
click at [913, 311] on span "home" at bounding box center [914, 314] width 21 height 11
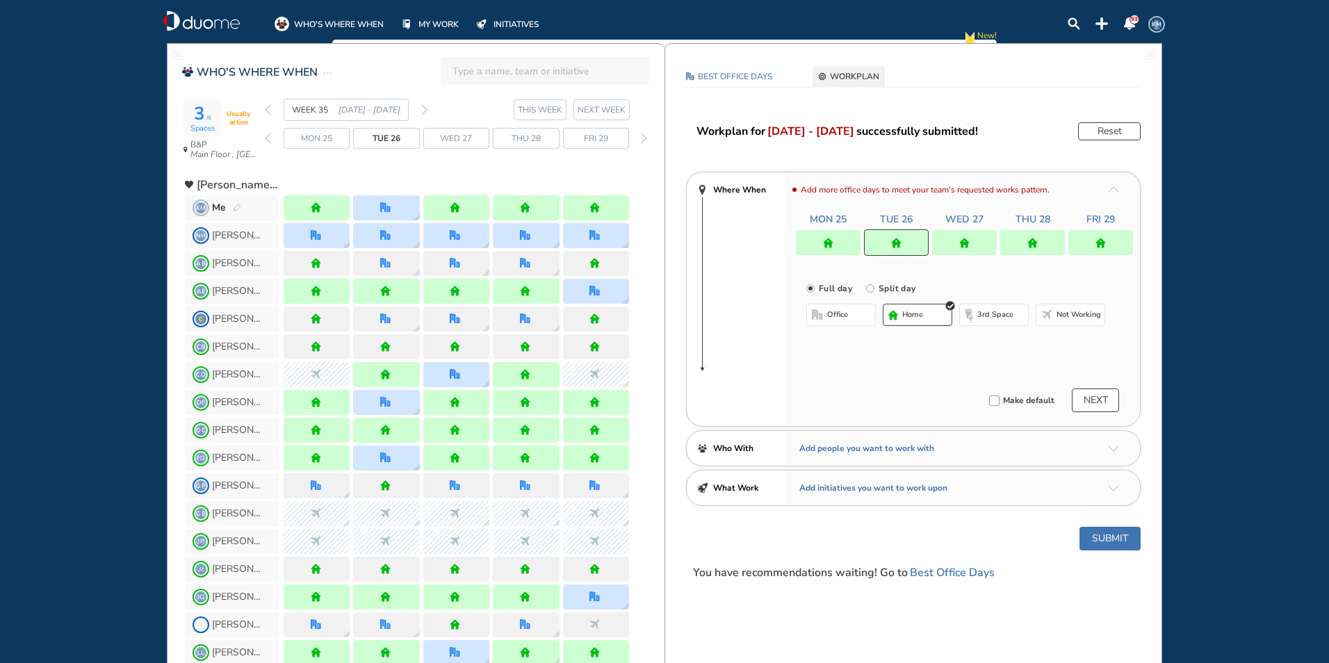
click at [962, 239] on img "home" at bounding box center [964, 243] width 10 height 10
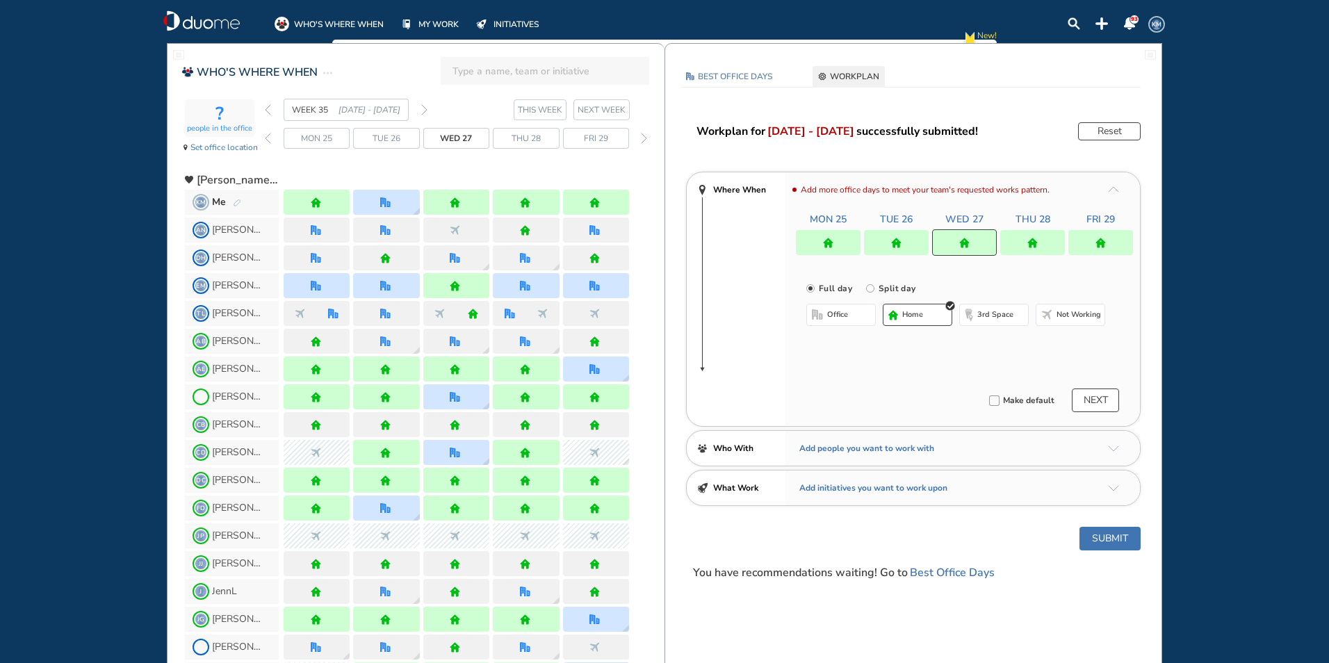
click at [822, 316] on img "office-bdbdbd" at bounding box center [817, 314] width 11 height 11
drag, startPoint x: 989, startPoint y: 342, endPoint x: 971, endPoint y: 338, distance: 19.2
click at [989, 341] on div "Office location: Hotel Executive Office #8" at bounding box center [955, 343] width 299 height 14
click at [977, 337] on span "Hotel Executive Office #8" at bounding box center [928, 343] width 116 height 14
click at [980, 339] on img "cross-thin-blue" at bounding box center [983, 342] width 7 height 7
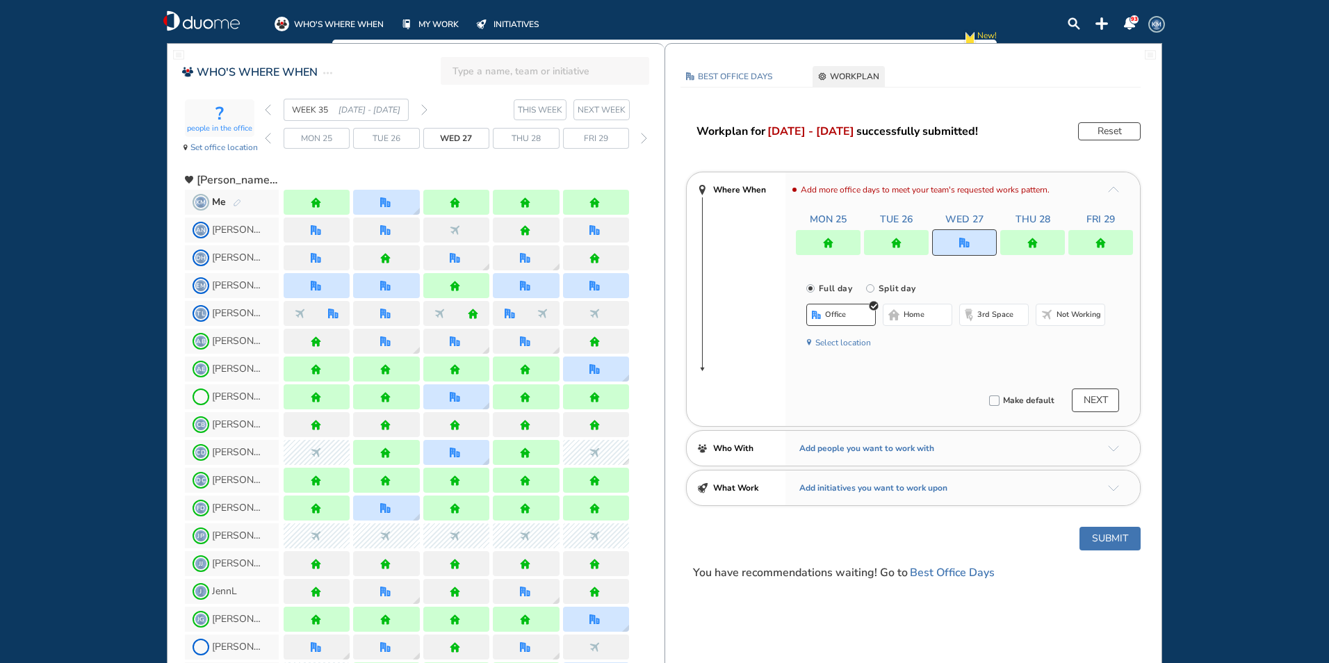
click at [836, 344] on button "Select location" at bounding box center [843, 343] width 56 height 14
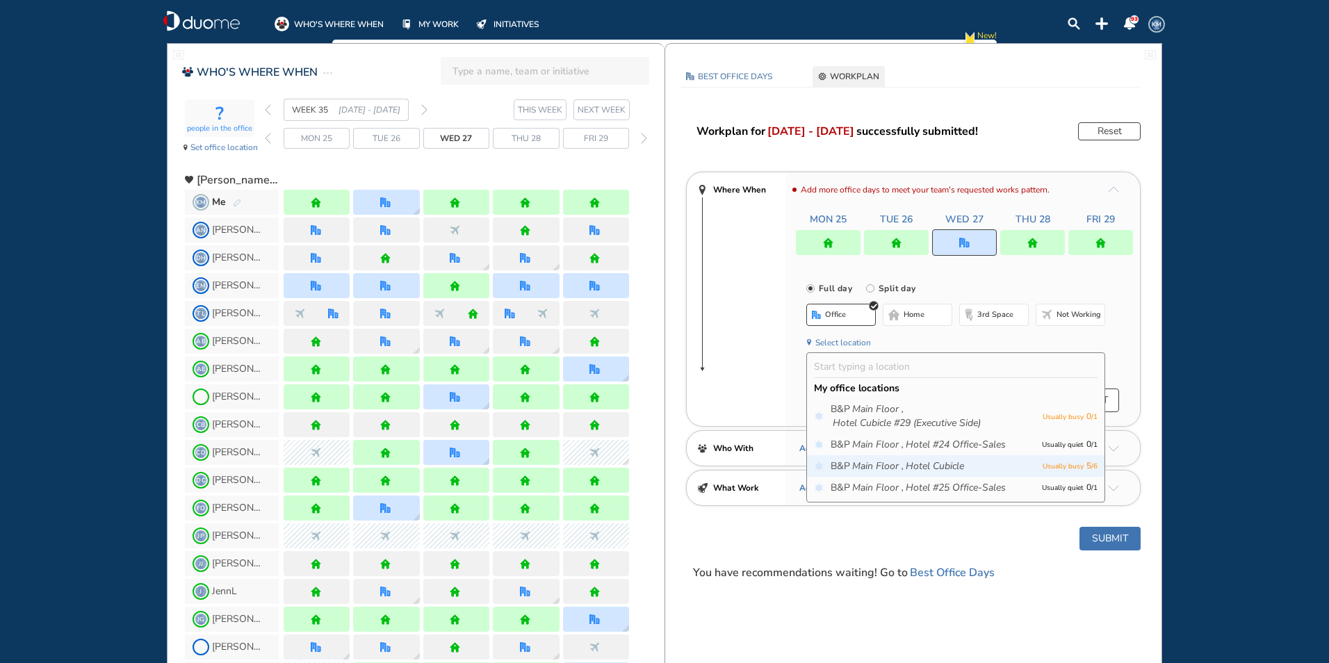
click at [870, 466] on icon "Main Floor ," at bounding box center [877, 467] width 51 height 14
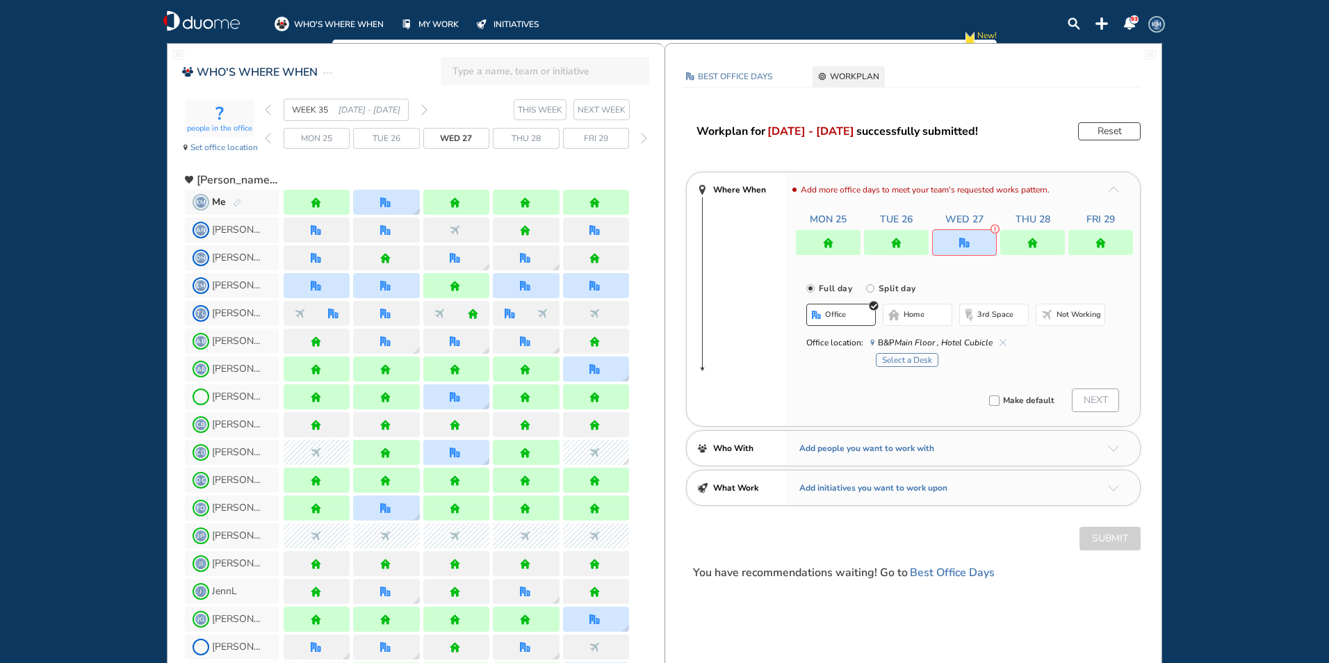
click at [895, 348] on span "B&P Main Floor , Hotel Cubicle" at bounding box center [935, 343] width 115 height 14
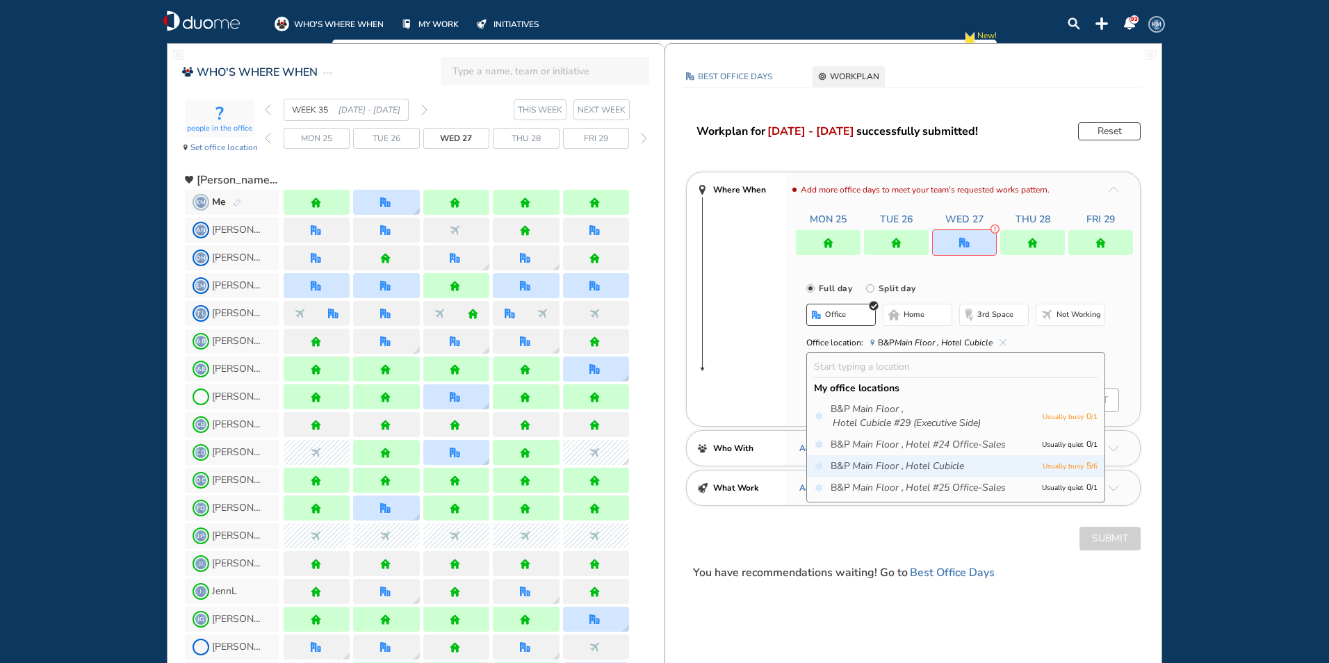
click at [868, 465] on icon "Main Floor ," at bounding box center [877, 467] width 51 height 14
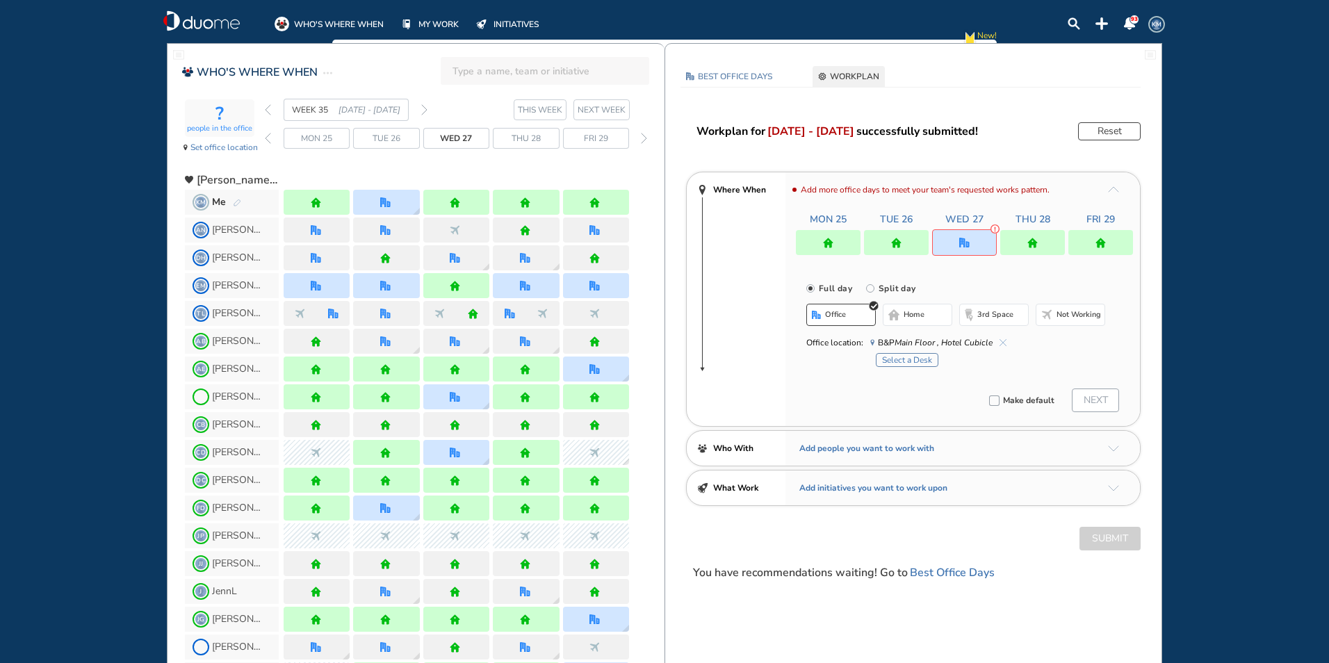
click at [891, 362] on button "Select a Desk" at bounding box center [907, 360] width 63 height 14
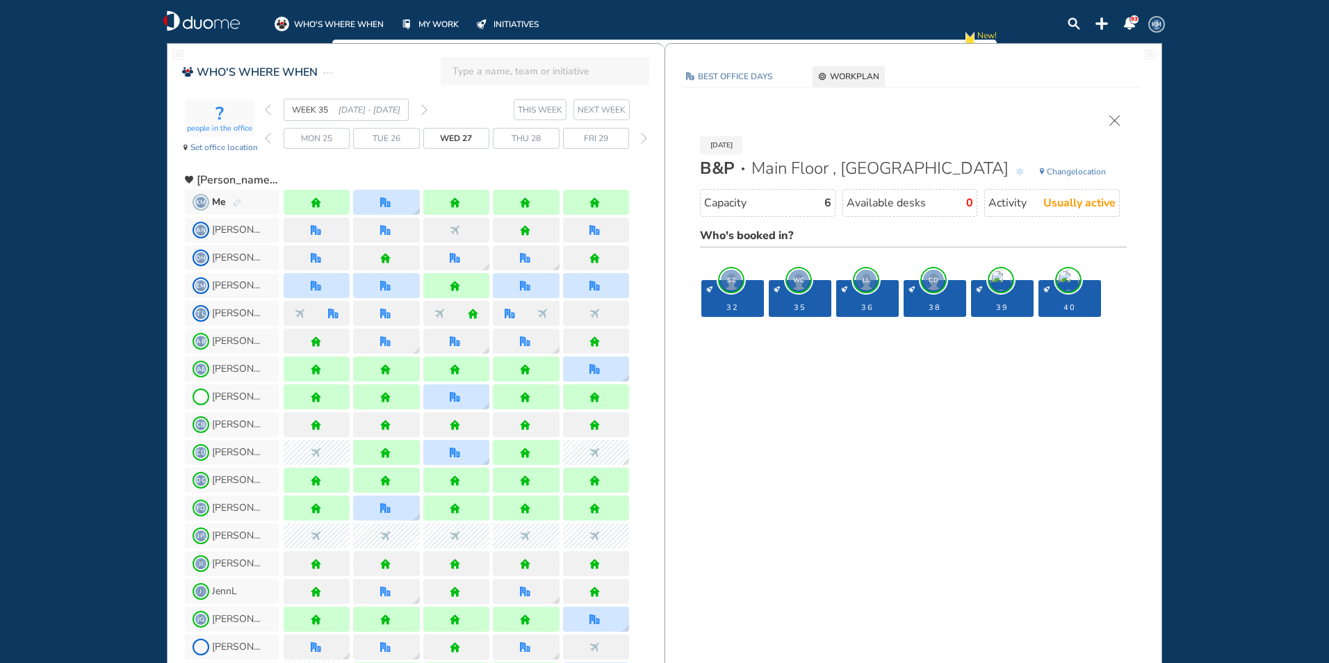
click at [1117, 120] on img "cross-thin" at bounding box center [1115, 120] width 10 height 10
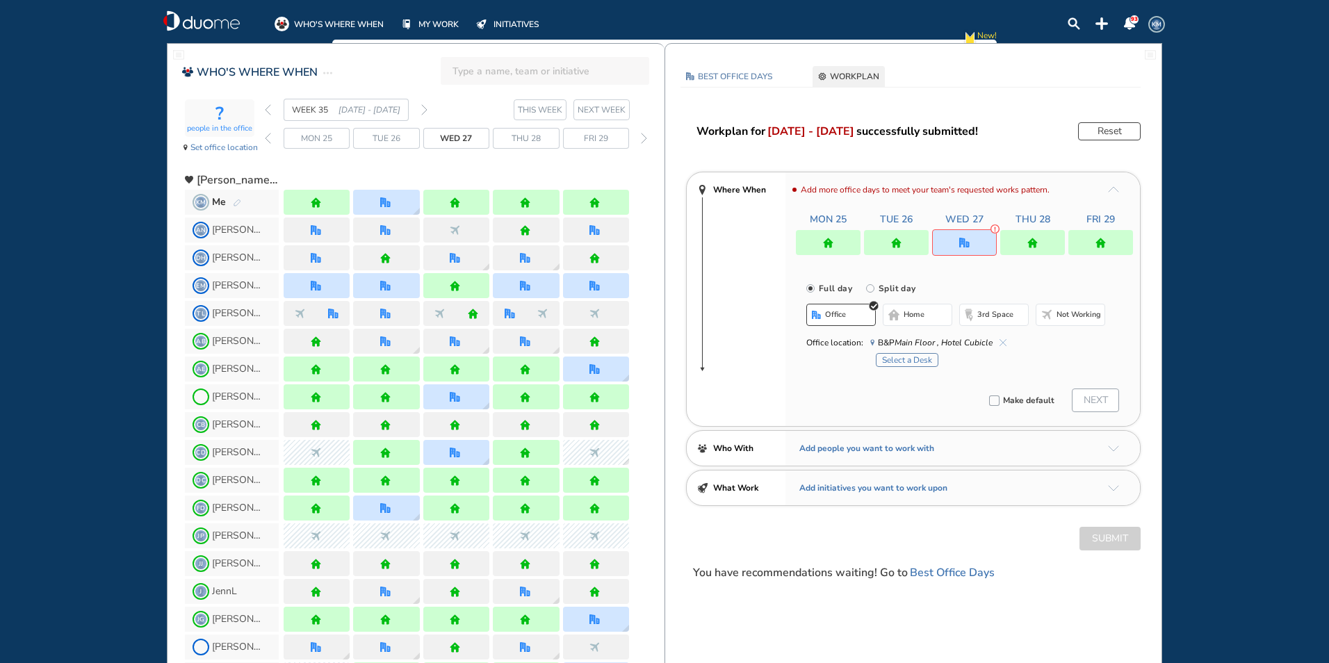
click at [1104, 131] on button "Reset" at bounding box center [1109, 131] width 63 height 18
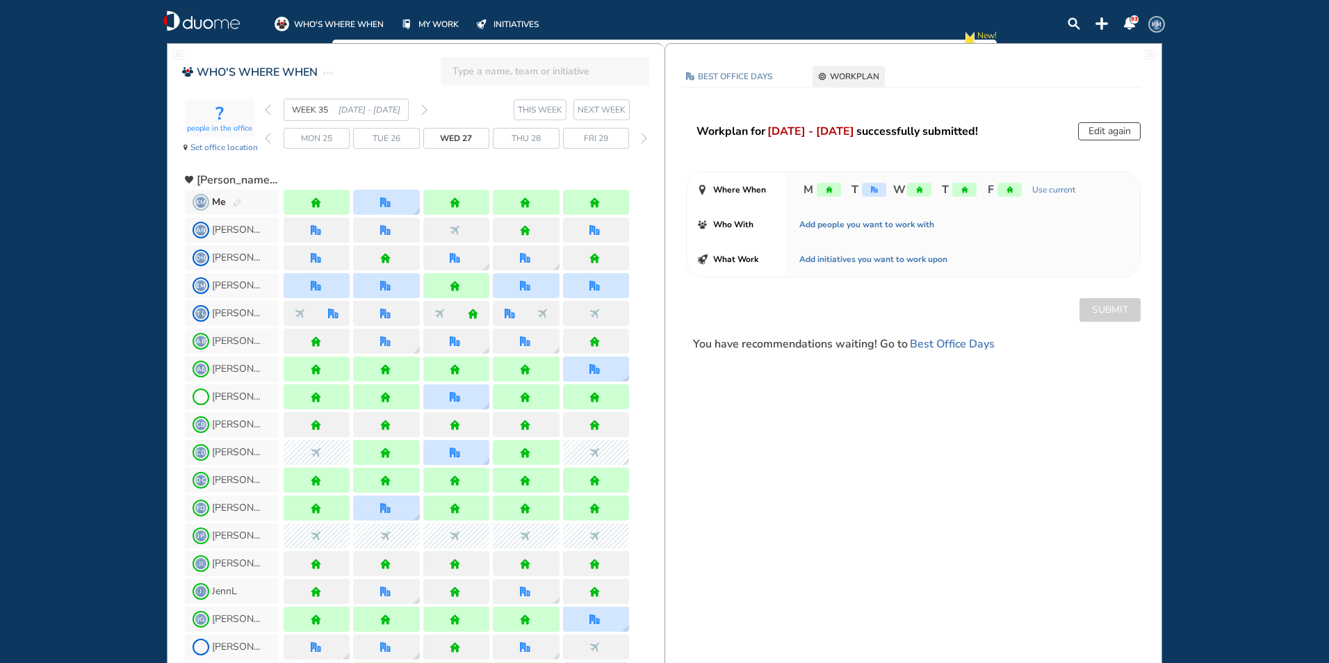
click at [1159, 29] on span "KM" at bounding box center [1156, 24] width 11 height 11
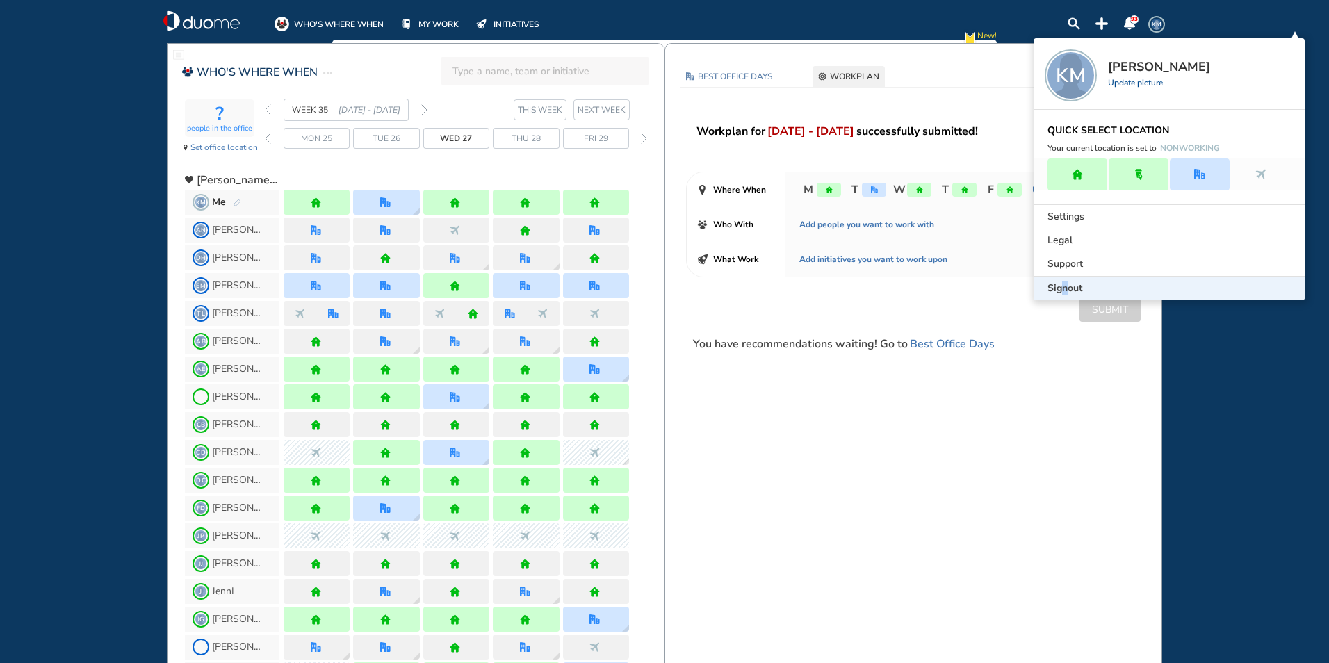
click at [1066, 284] on span "Signout" at bounding box center [1065, 289] width 35 height 14
